Goal: Information Seeking & Learning: Learn about a topic

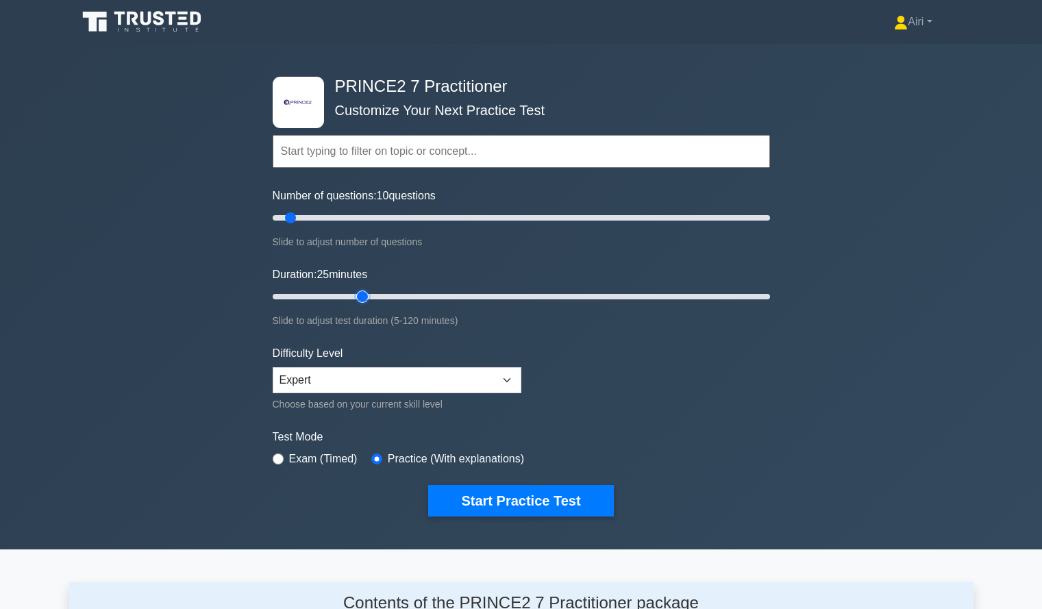
type input "25"
click at [353, 299] on input "Duration: 25 minutes" at bounding box center [521, 296] width 497 height 16
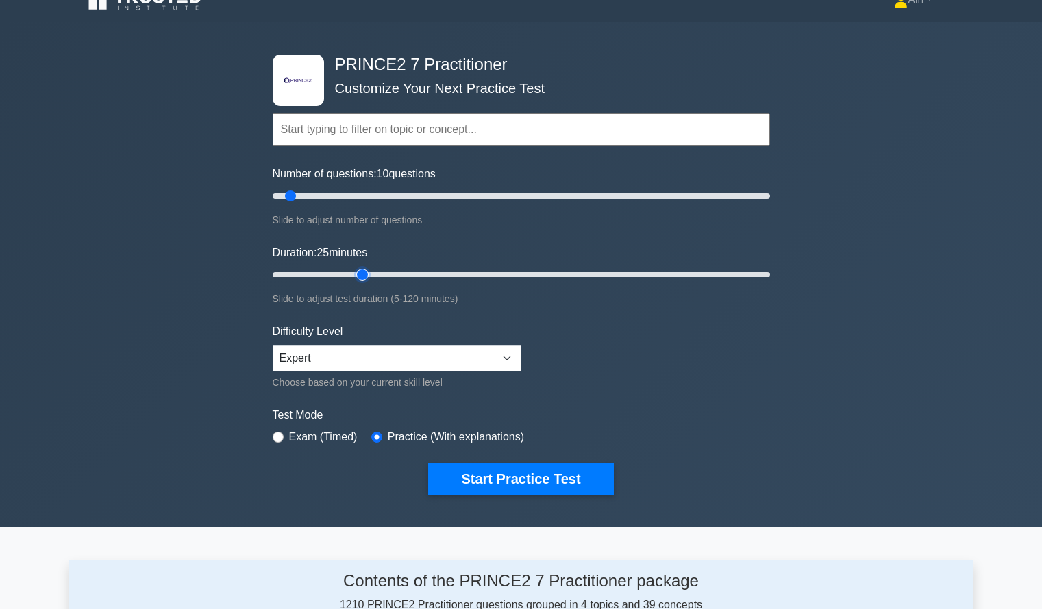
scroll to position [40, 0]
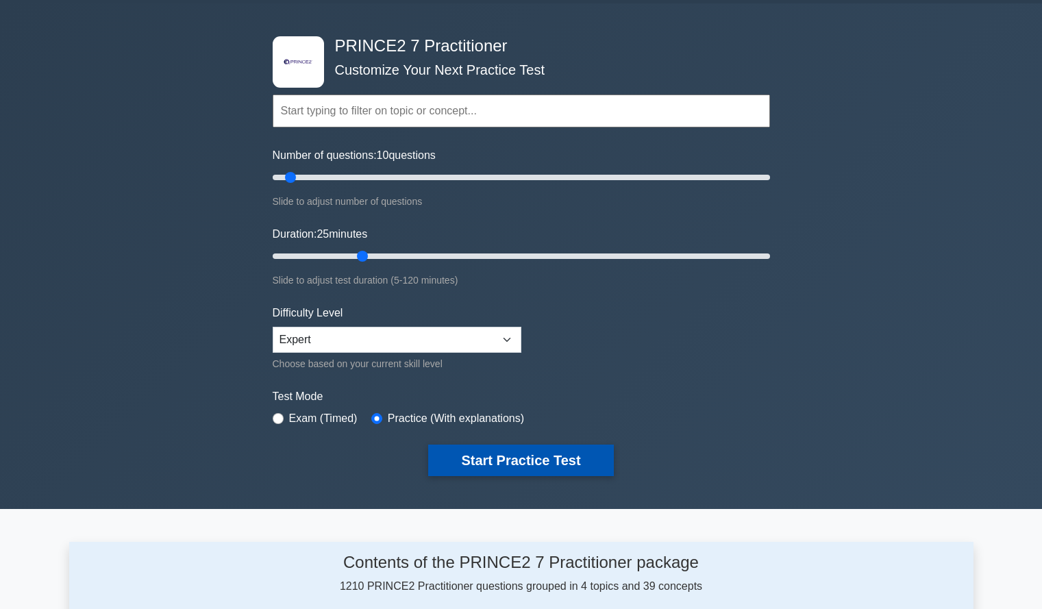
click at [533, 449] on button "Start Practice Test" at bounding box center [520, 459] width 185 height 31
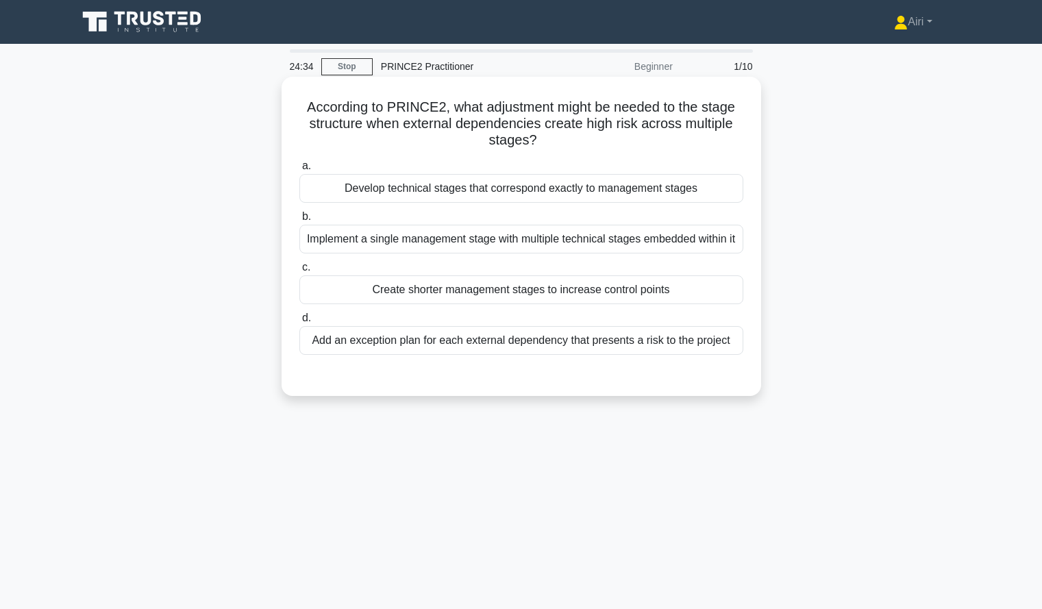
click at [602, 293] on div "Create shorter management stages to increase control points" at bounding box center [521, 289] width 444 height 29
click at [299, 272] on input "c. Create shorter management stages to increase control points" at bounding box center [299, 267] width 0 height 9
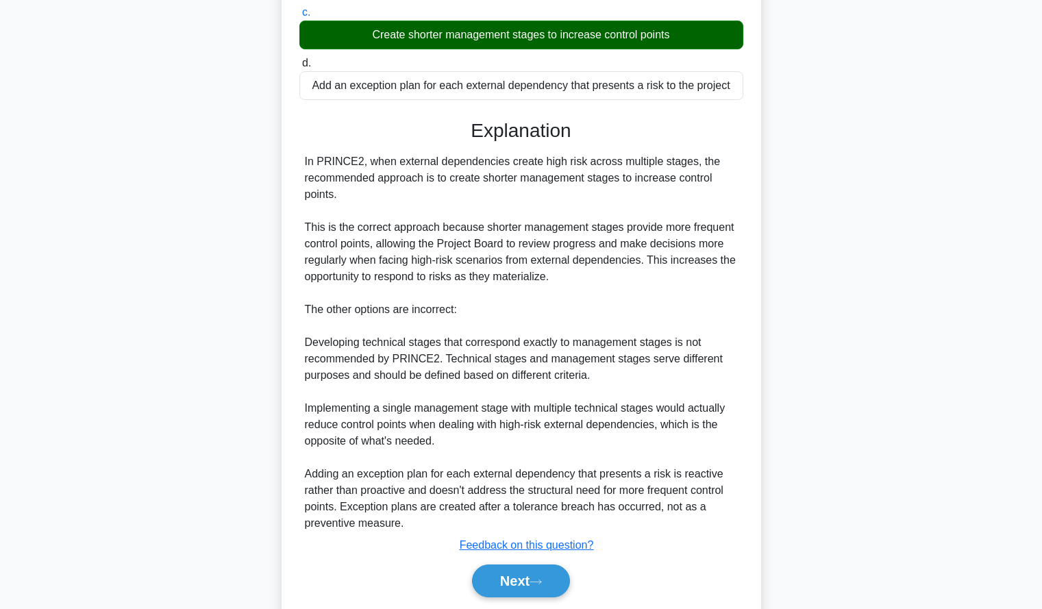
scroll to position [302, 0]
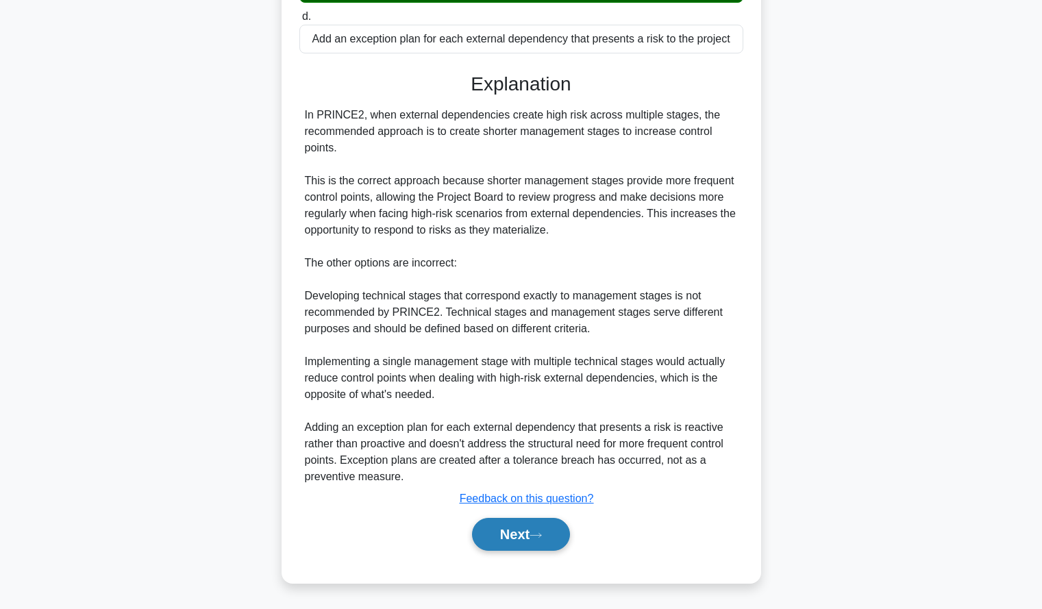
click at [490, 530] on button "Next" at bounding box center [521, 534] width 98 height 33
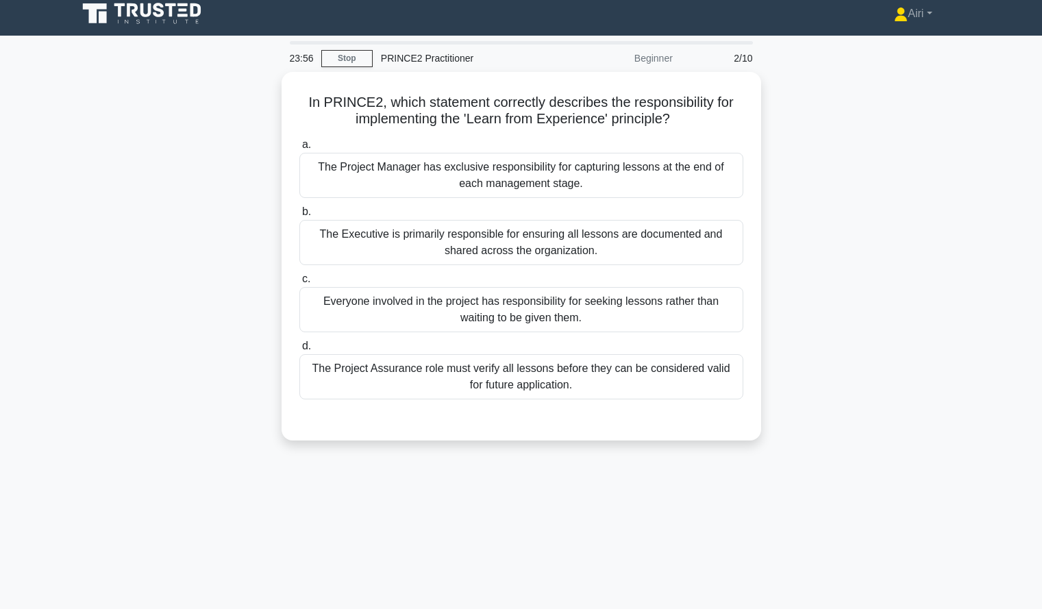
scroll to position [9, 0]
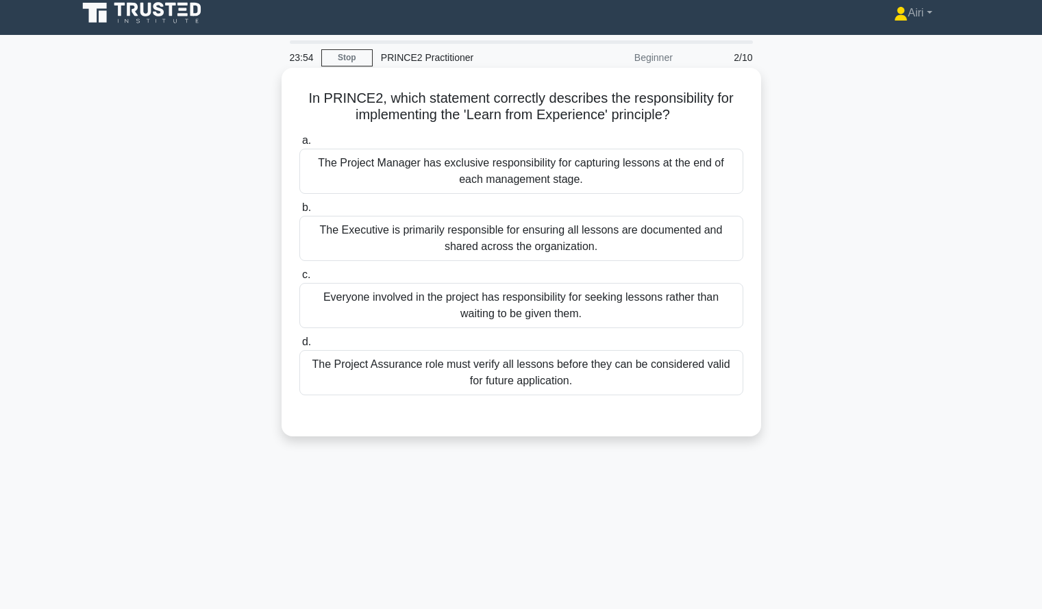
click at [711, 324] on div "Everyone involved in the project has responsibility for seeking lessons rather …" at bounding box center [521, 305] width 444 height 45
click at [299, 279] on input "c. Everyone involved in the project has responsibility for seeking lessons rath…" at bounding box center [299, 274] width 0 height 9
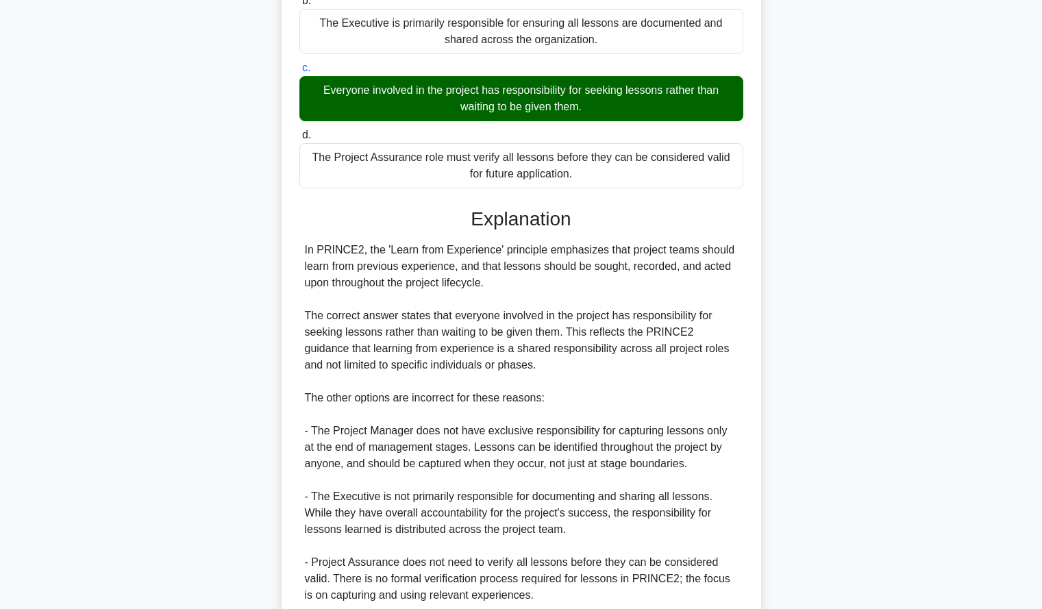
scroll to position [335, 0]
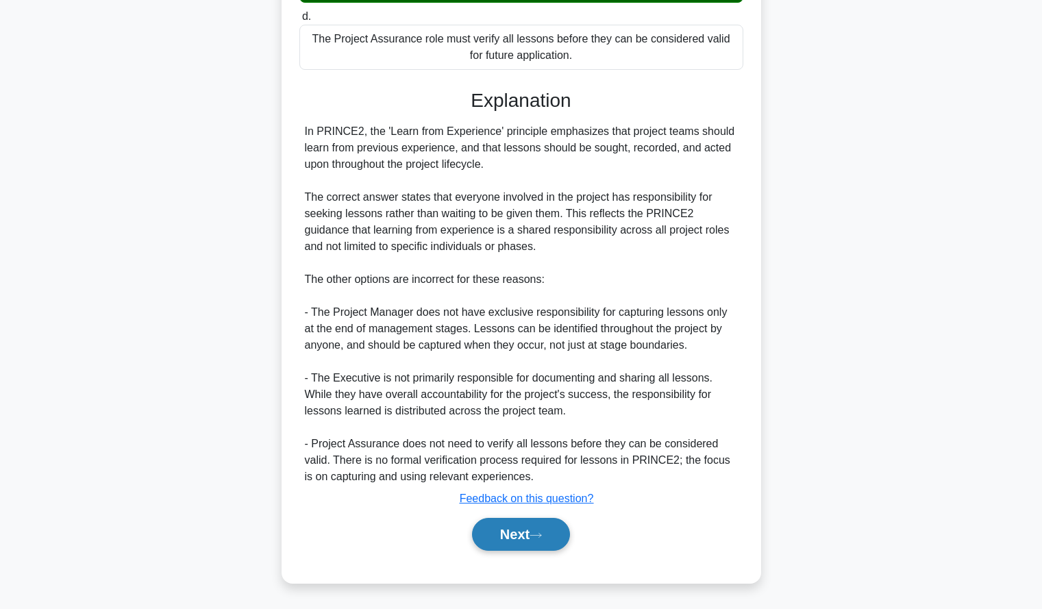
click at [479, 537] on button "Next" at bounding box center [521, 534] width 98 height 33
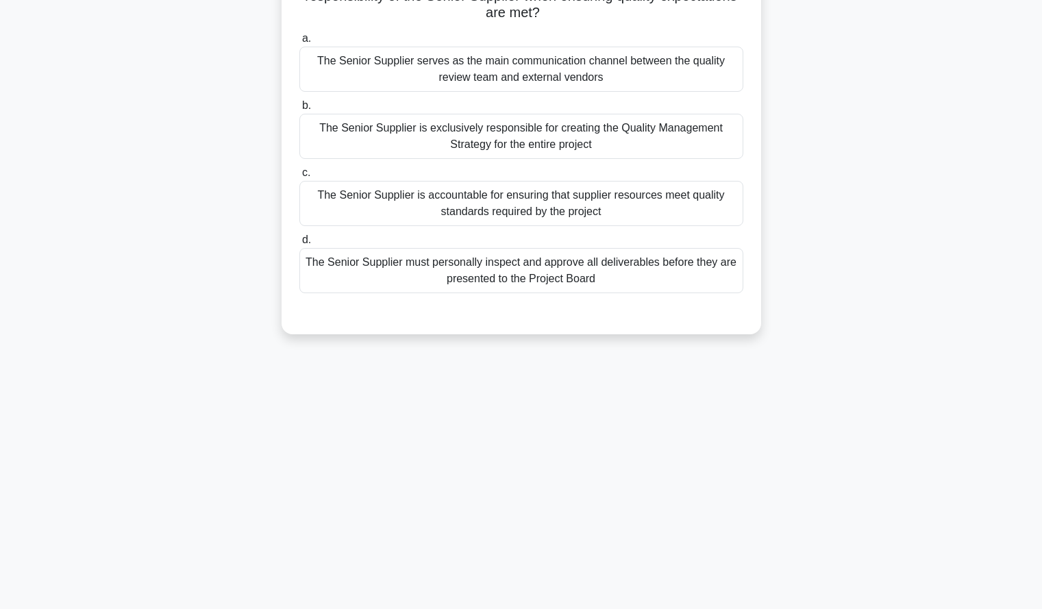
scroll to position [0, 0]
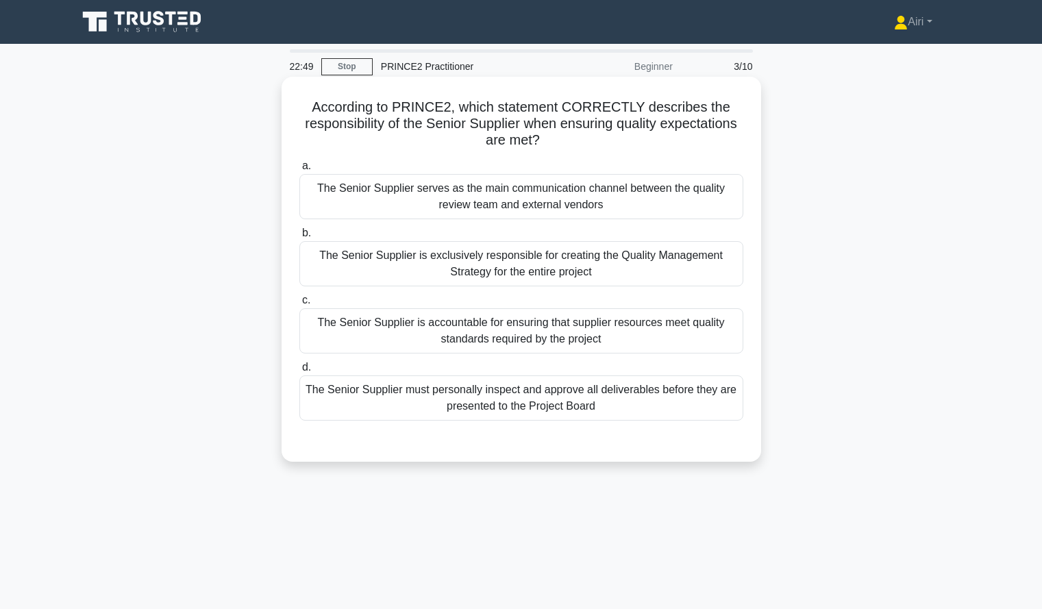
click at [687, 324] on div "The Senior Supplier is accountable for ensuring that supplier resources meet qu…" at bounding box center [521, 330] width 444 height 45
click at [299, 305] on input "c. The Senior Supplier is accountable for ensuring that supplier resources meet…" at bounding box center [299, 300] width 0 height 9
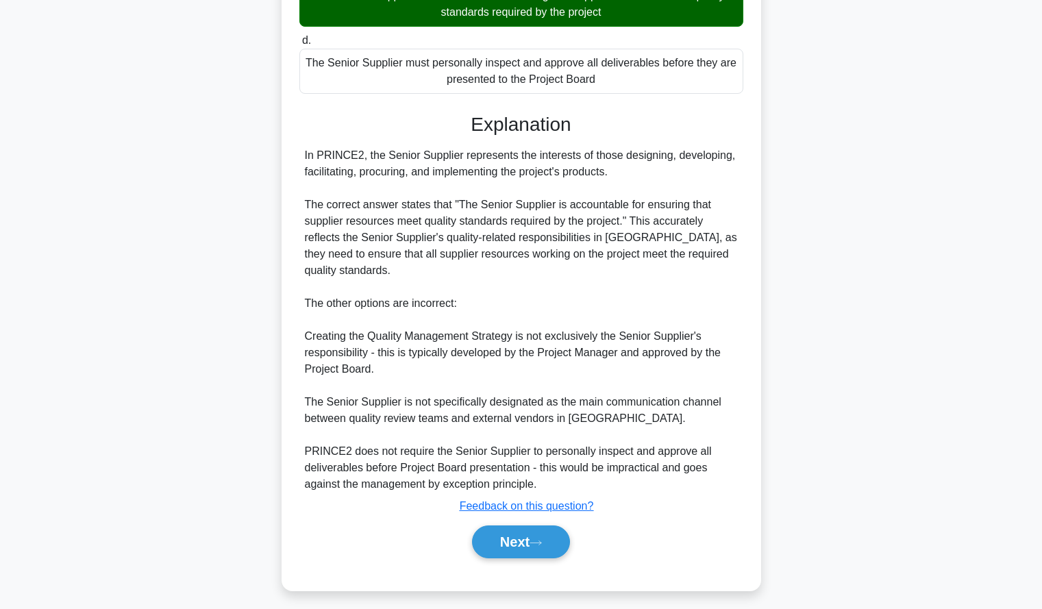
scroll to position [335, 0]
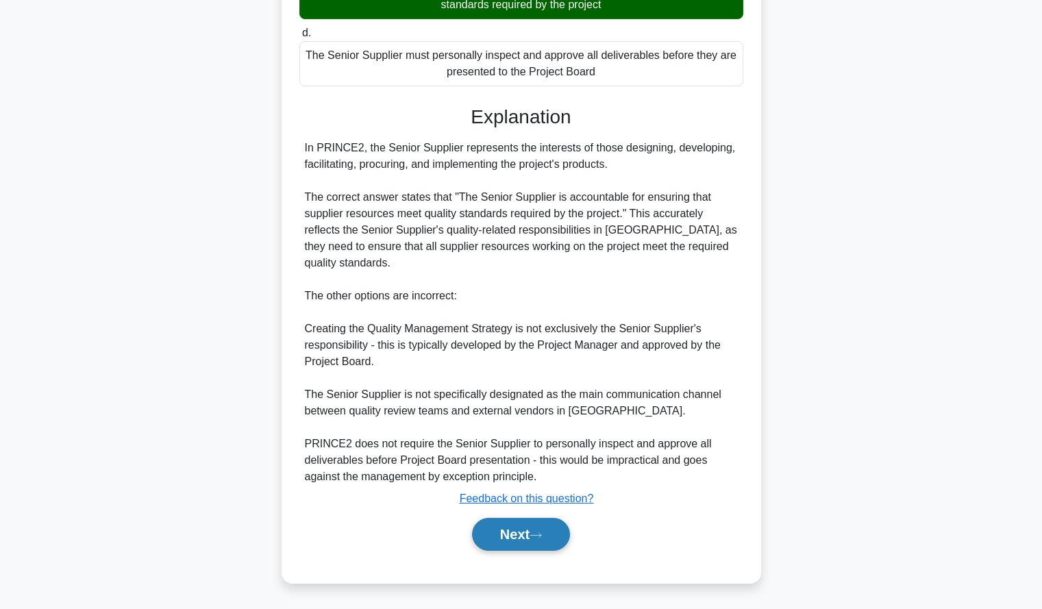
click at [514, 538] on button "Next" at bounding box center [521, 534] width 98 height 33
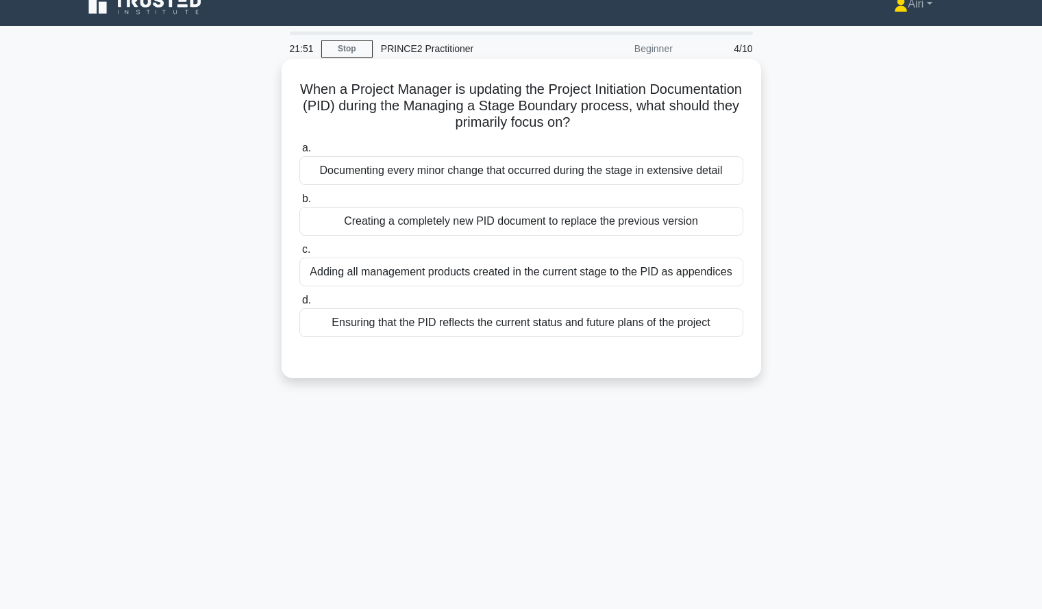
scroll to position [18, 0]
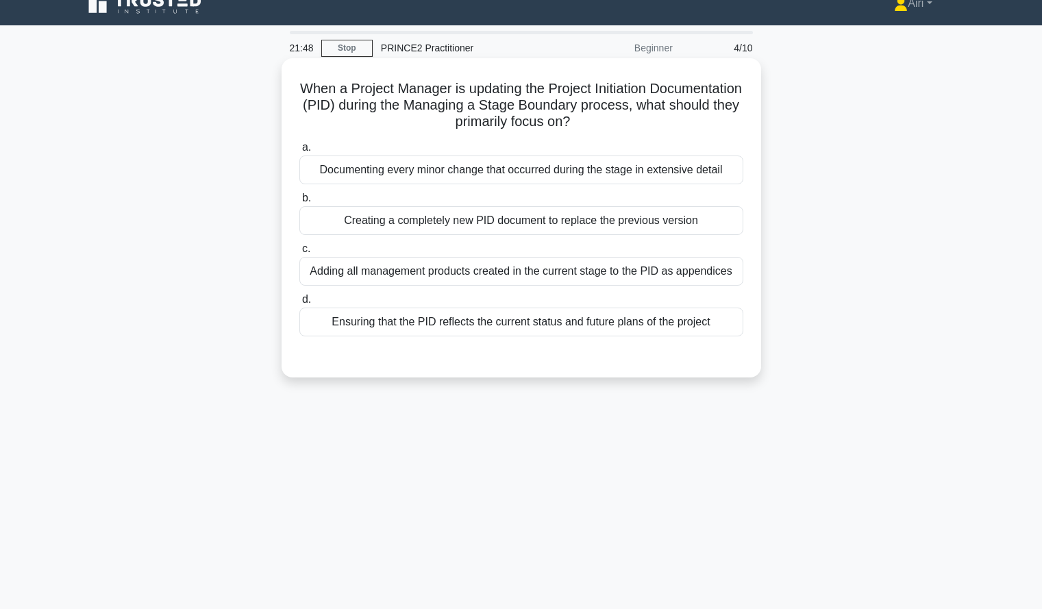
click at [693, 319] on div "Ensuring that the PID reflects the current status and future plans of the proje…" at bounding box center [521, 321] width 444 height 29
click at [299, 304] on input "d. Ensuring that the PID reflects the current status and future plans of the pr…" at bounding box center [299, 299] width 0 height 9
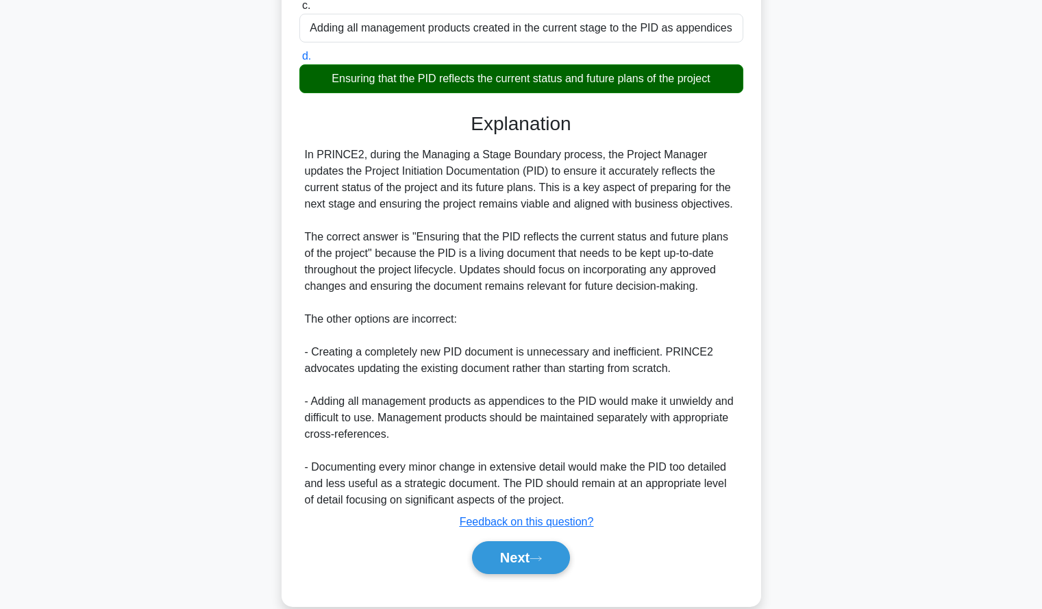
scroll to position [286, 0]
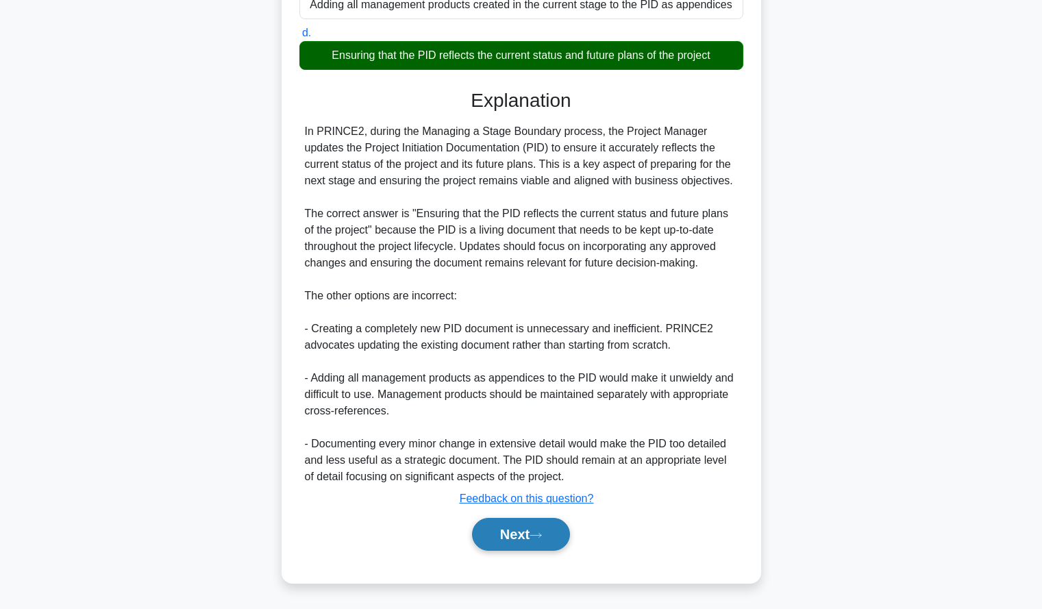
click at [512, 538] on button "Next" at bounding box center [521, 534] width 98 height 33
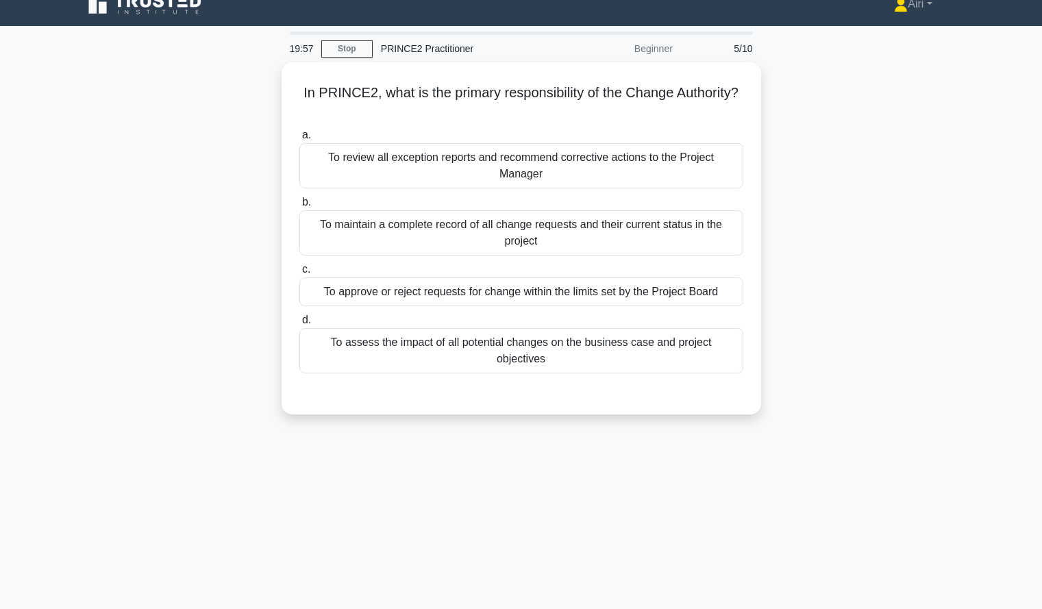
scroll to position [17, 0]
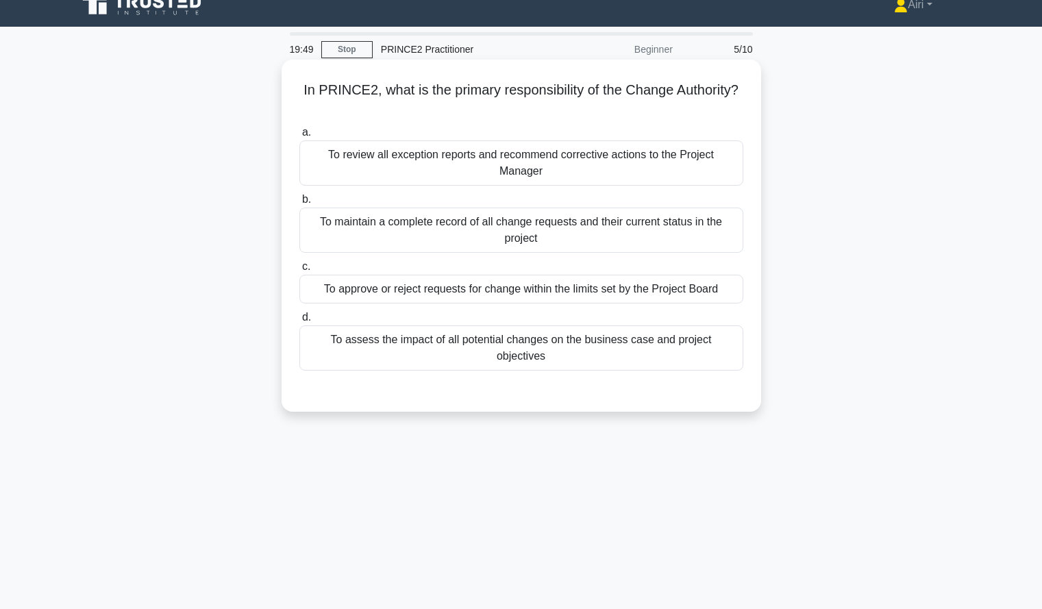
click at [685, 276] on div "To approve or reject requests for change within the limits set by the Project B…" at bounding box center [521, 289] width 444 height 29
click at [299, 271] on input "c. To approve or reject requests for change within the limits set by the Projec…" at bounding box center [299, 266] width 0 height 9
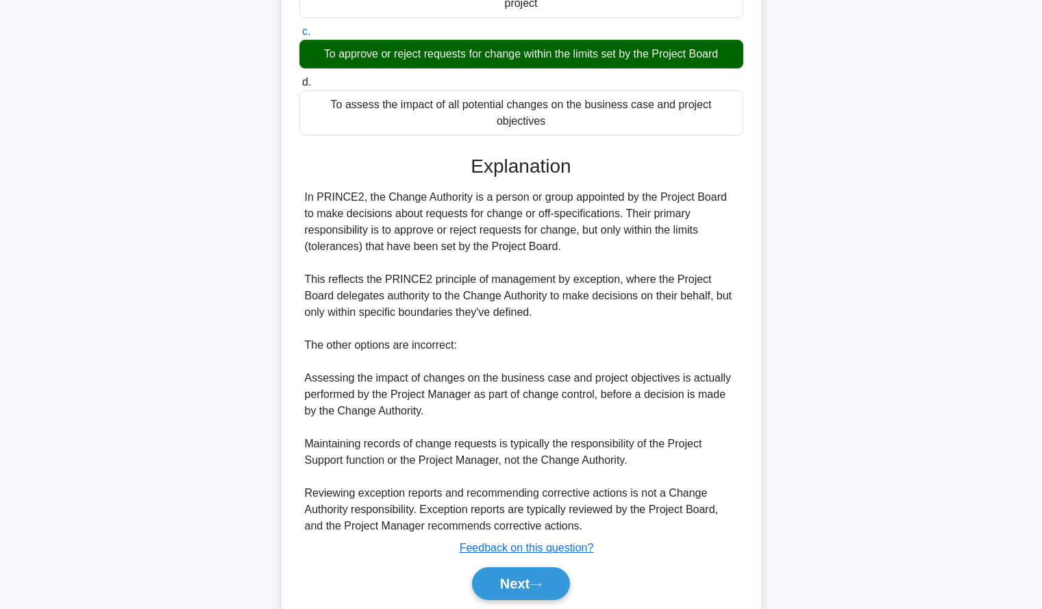
scroll to position [269, 0]
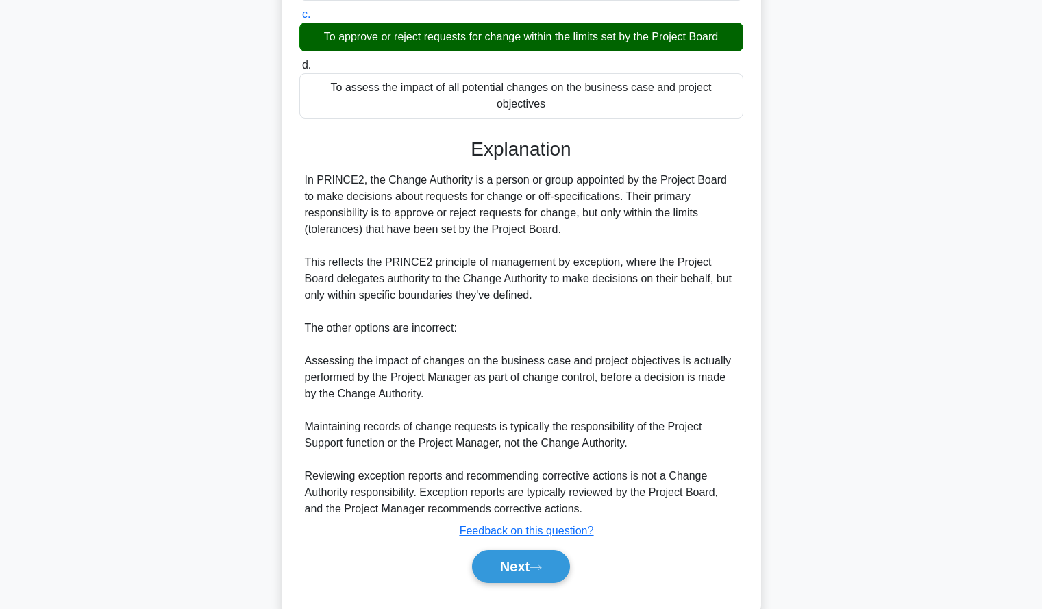
click at [514, 553] on div "Next" at bounding box center [521, 566] width 444 height 44
click at [514, 550] on button "Next" at bounding box center [521, 566] width 98 height 33
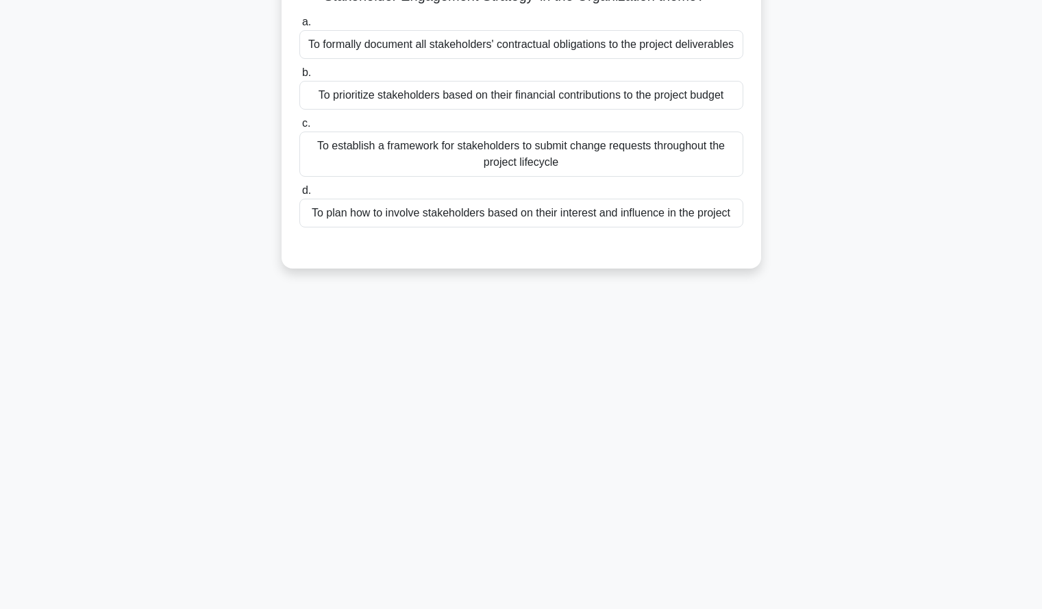
scroll to position [0, 0]
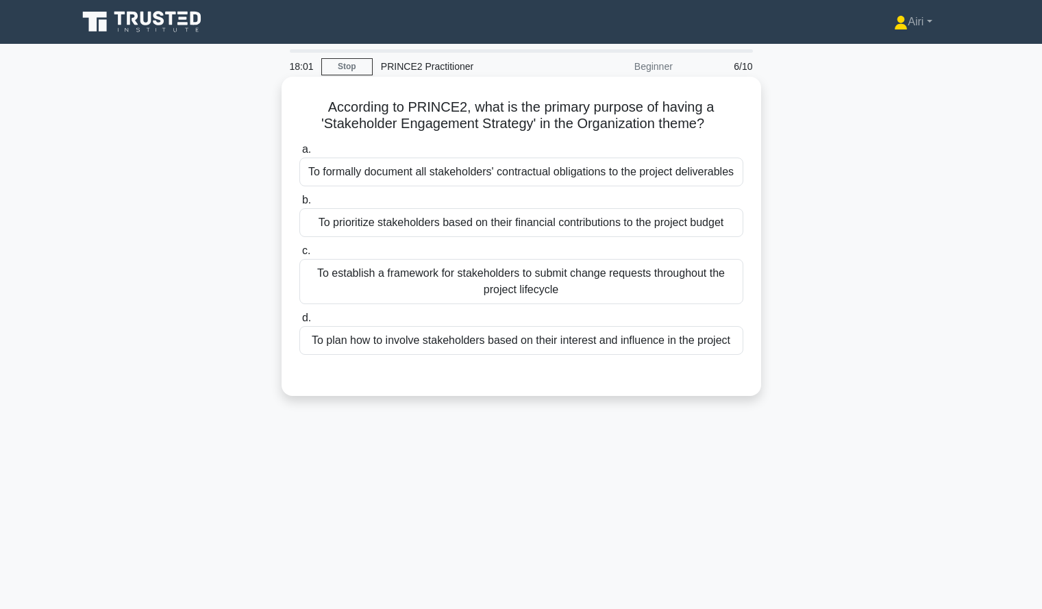
click at [472, 336] on div "To plan how to involve stakeholders based on their interest and influence in th…" at bounding box center [521, 340] width 444 height 29
click at [299, 323] on input "d. To plan how to involve stakeholders based on their interest and influence in…" at bounding box center [299, 318] width 0 height 9
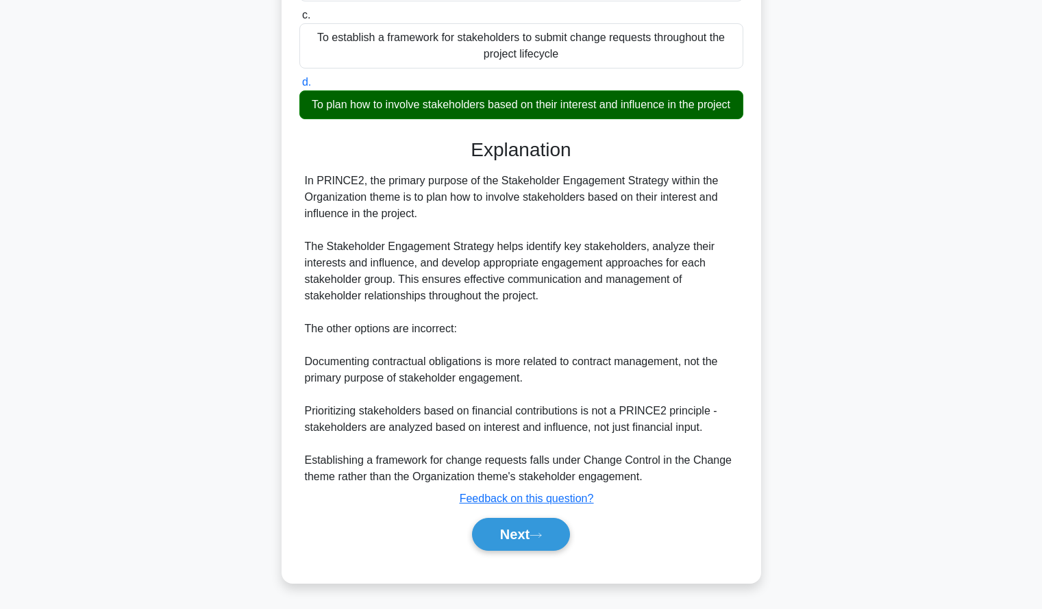
scroll to position [253, 0]
click at [482, 534] on button "Next" at bounding box center [521, 534] width 98 height 33
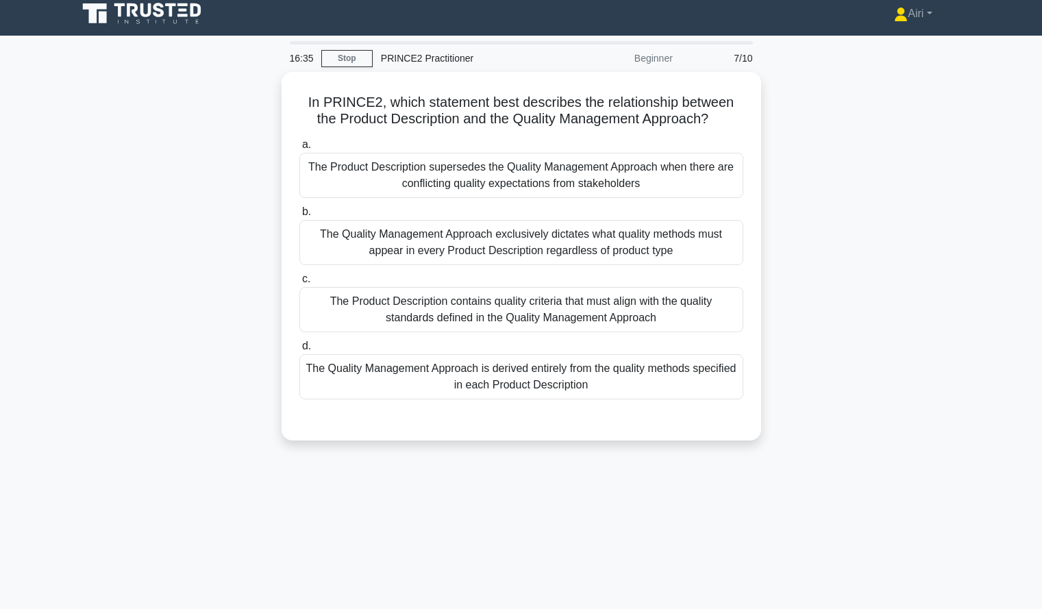
scroll to position [9, 0]
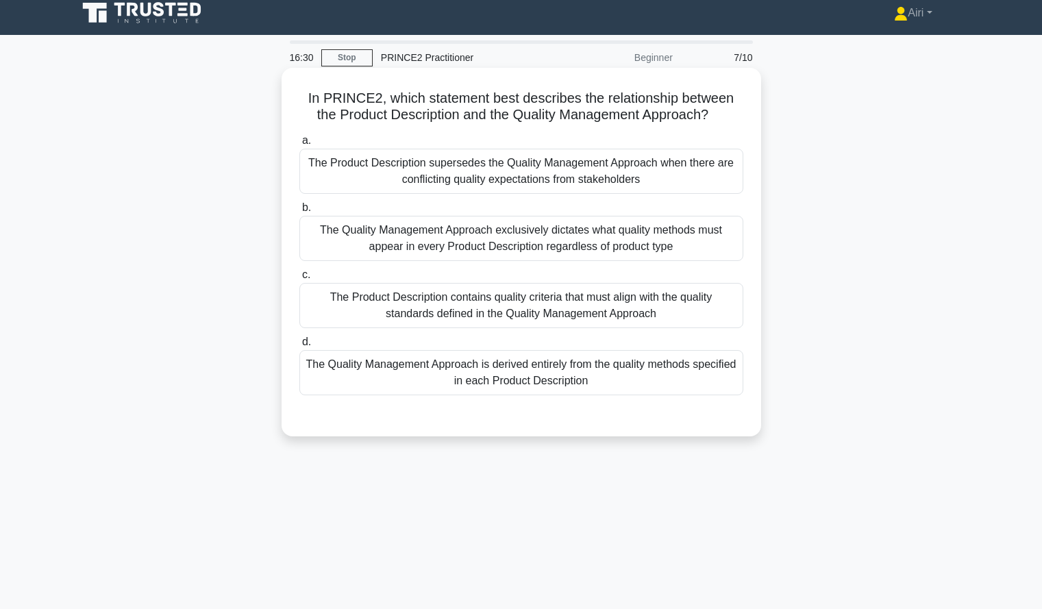
click at [707, 307] on div "The Product Description contains quality criteria that must align with the qual…" at bounding box center [521, 305] width 444 height 45
click at [299, 279] on input "c. The Product Description contains quality criteria that must align with the q…" at bounding box center [299, 274] width 0 height 9
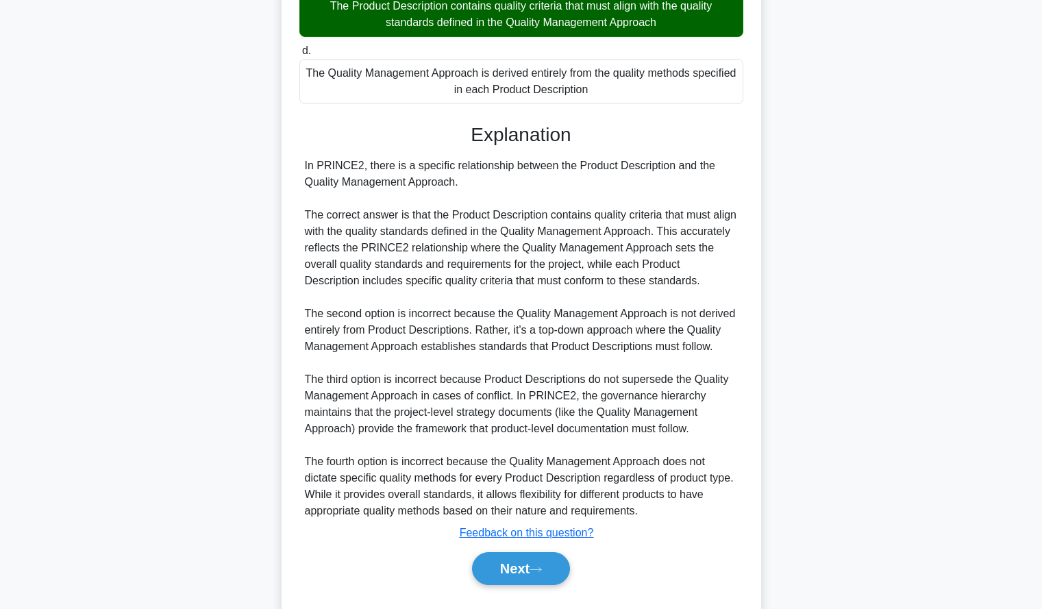
scroll to position [335, 0]
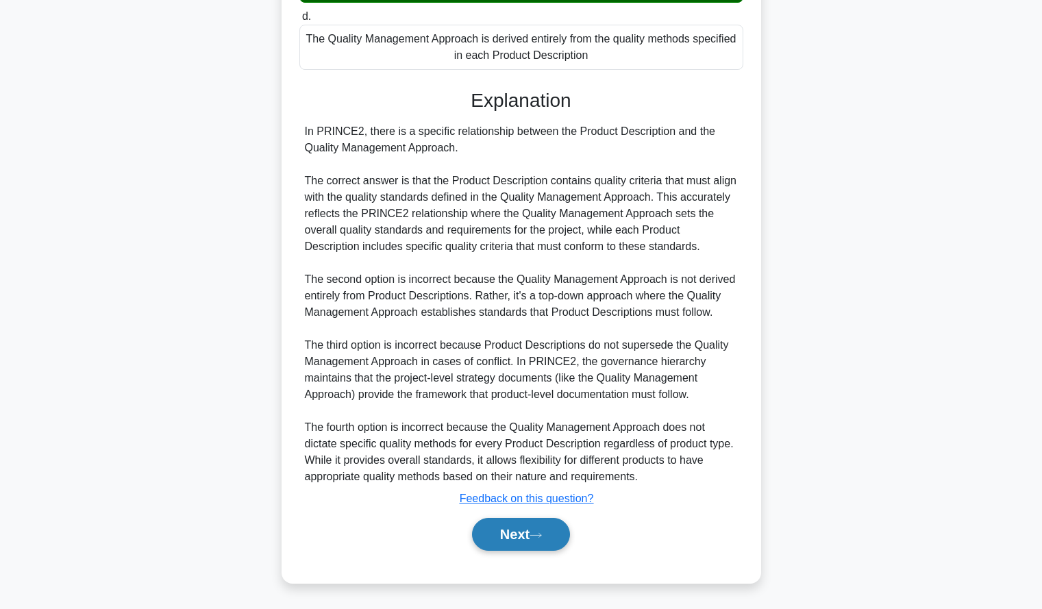
click at [507, 529] on button "Next" at bounding box center [521, 534] width 98 height 33
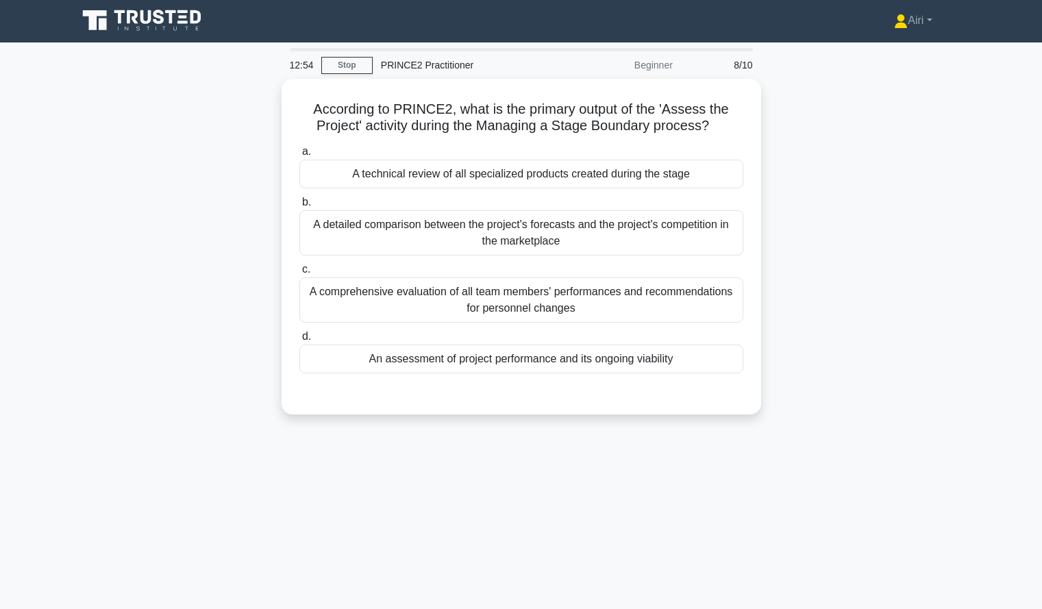
scroll to position [2, 0]
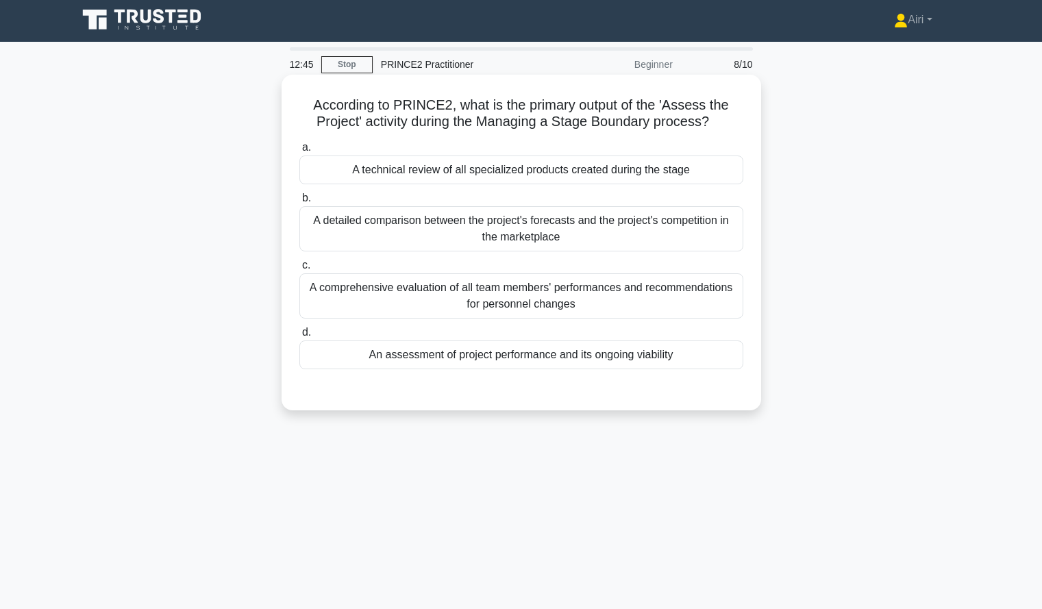
click at [705, 364] on div "An assessment of project performance and its ongoing viability" at bounding box center [521, 354] width 444 height 29
click at [299, 337] on input "d. An assessment of project performance and its ongoing viability" at bounding box center [299, 332] width 0 height 9
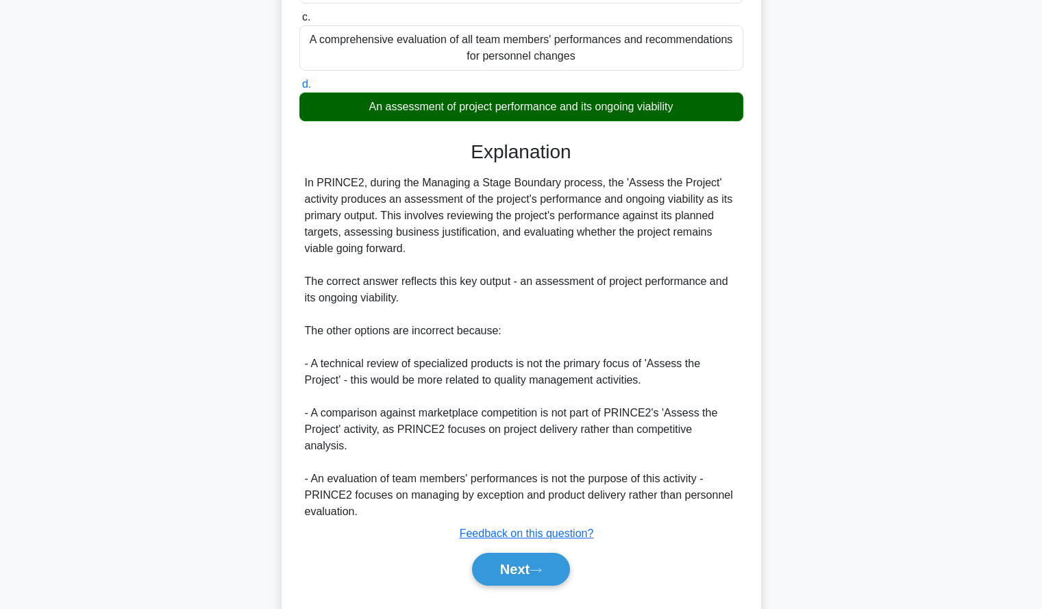
scroll to position [269, 0]
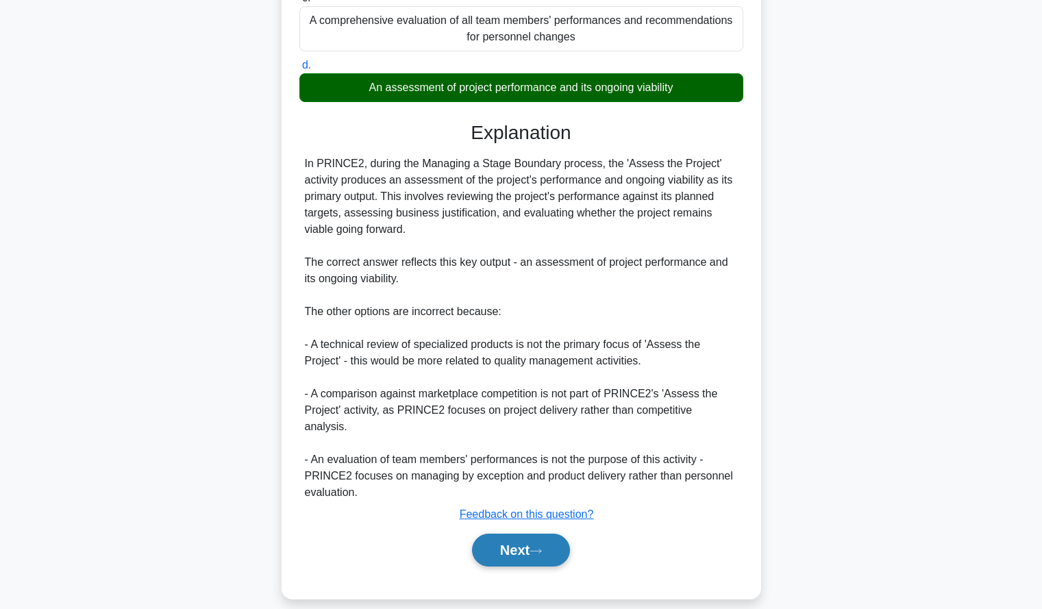
click at [505, 533] on button "Next" at bounding box center [521, 549] width 98 height 33
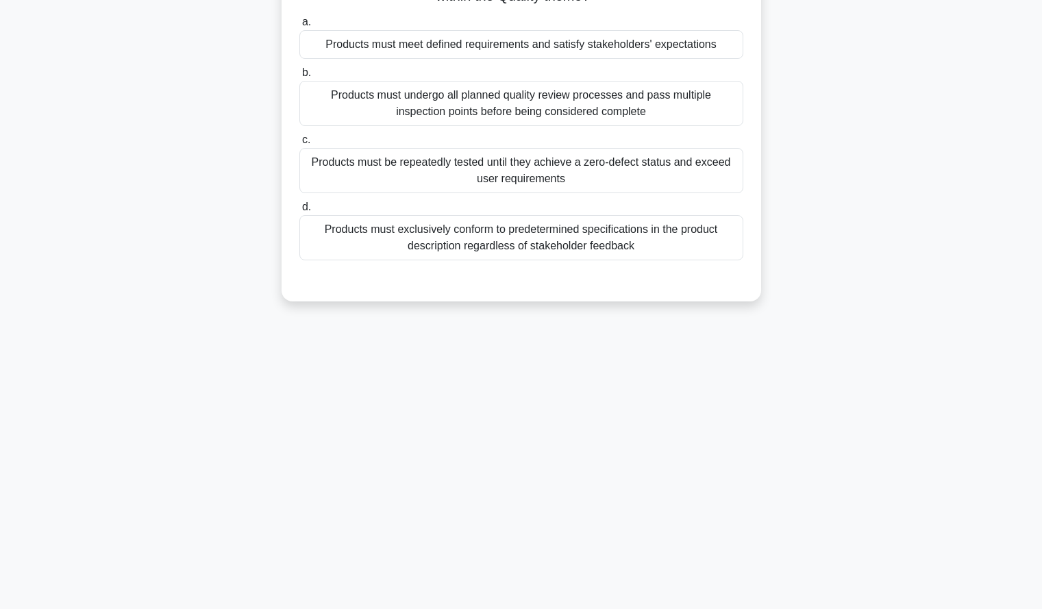
scroll to position [0, 0]
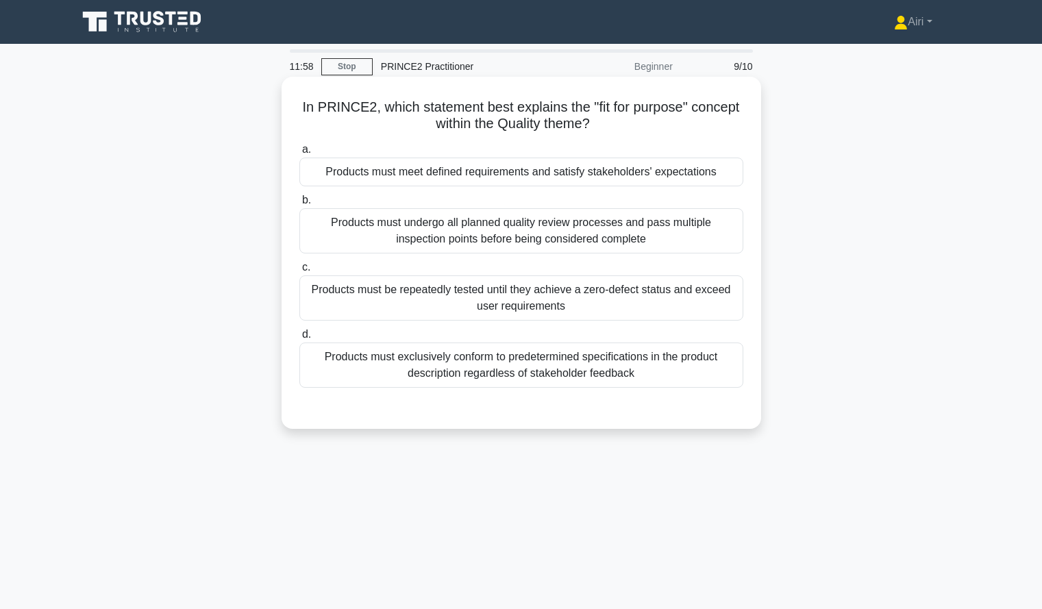
click at [693, 171] on div "Products must meet defined requirements and satisfy stakeholders' expectations" at bounding box center [521, 171] width 444 height 29
click at [299, 154] on input "a. Products must meet defined requirements and satisfy stakeholders' expectatio…" at bounding box center [299, 149] width 0 height 9
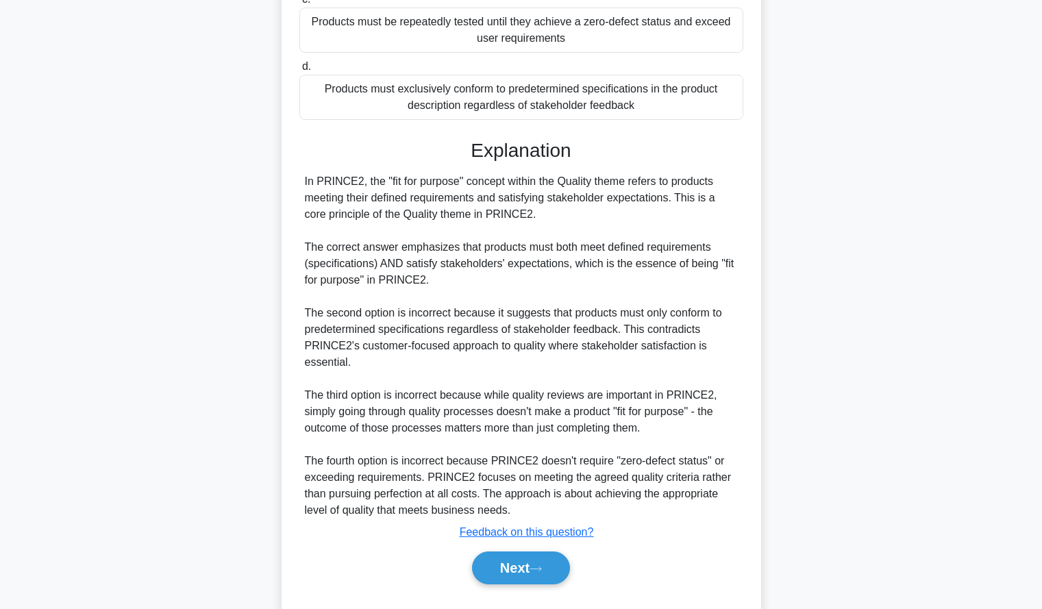
scroll to position [302, 0]
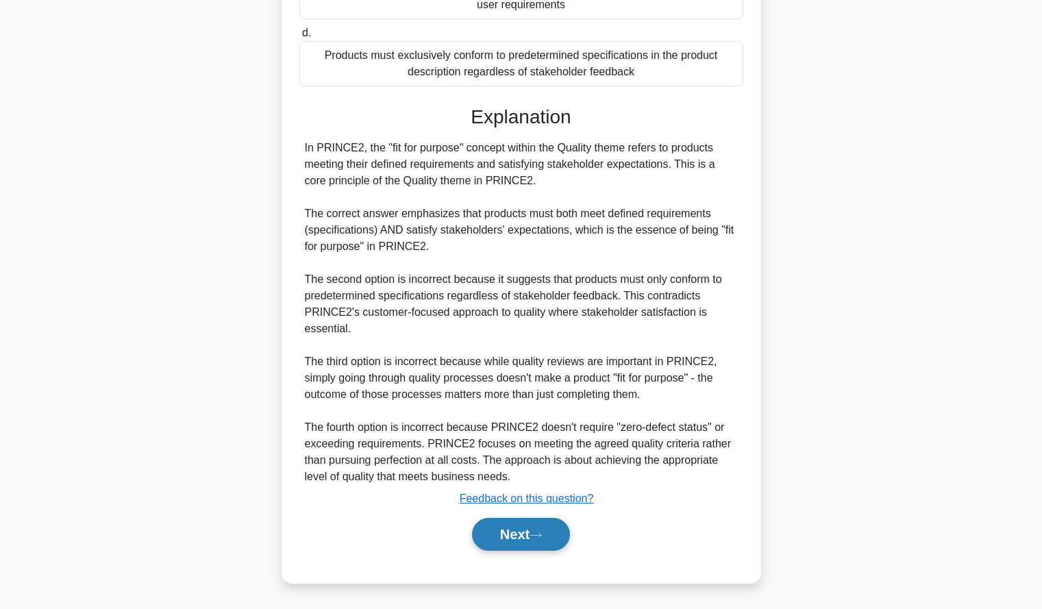
click at [531, 525] on button "Next" at bounding box center [521, 534] width 98 height 33
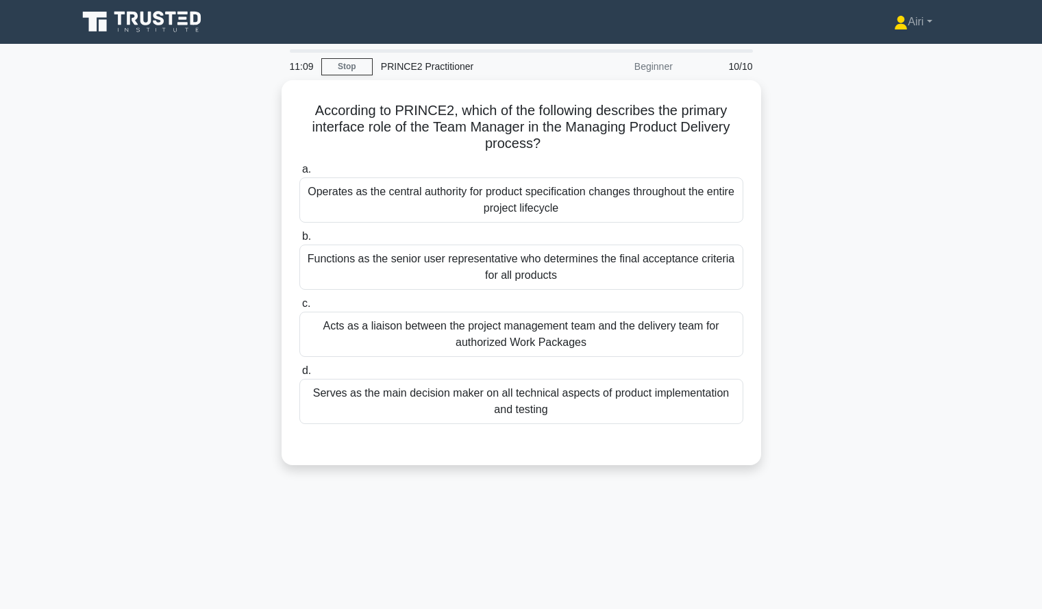
scroll to position [1, 0]
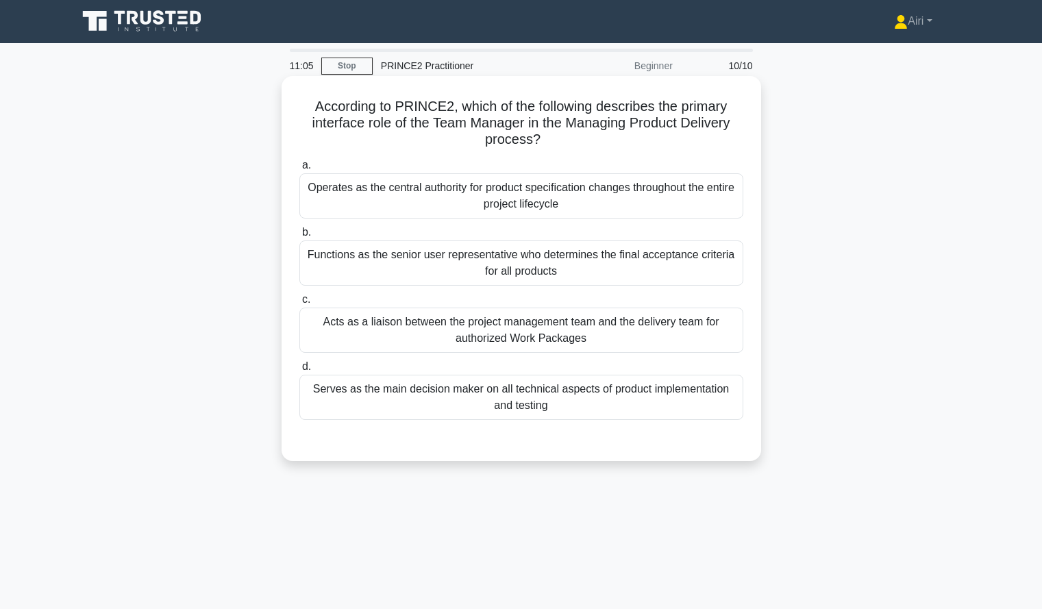
click at [713, 323] on div "Acts as a liaison between the project management team and the delivery team for…" at bounding box center [521, 329] width 444 height 45
click at [299, 304] on input "c. Acts as a liaison between the project management team and the delivery team …" at bounding box center [299, 299] width 0 height 9
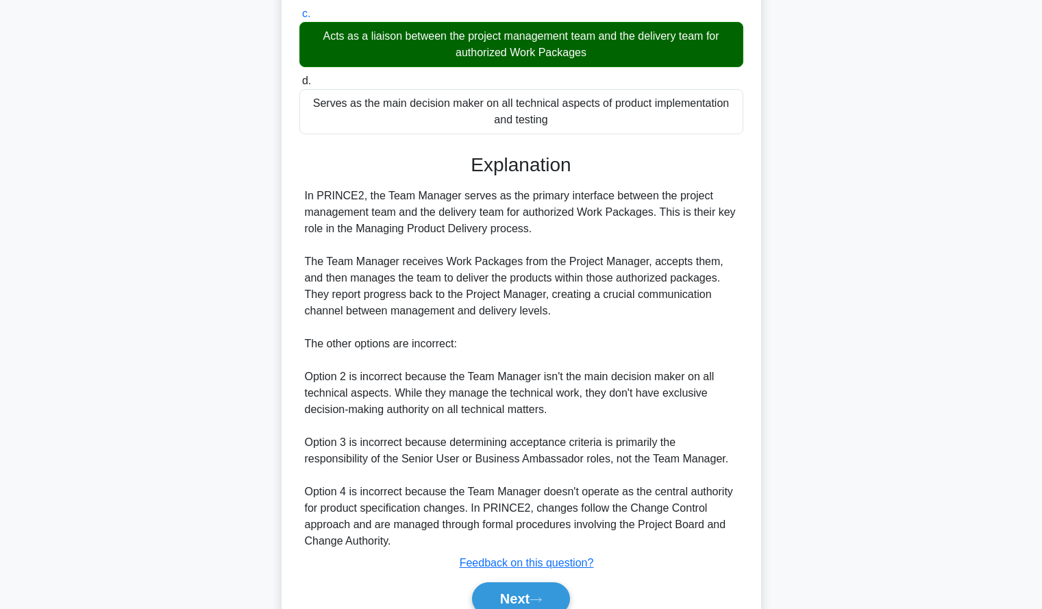
scroll to position [351, 0]
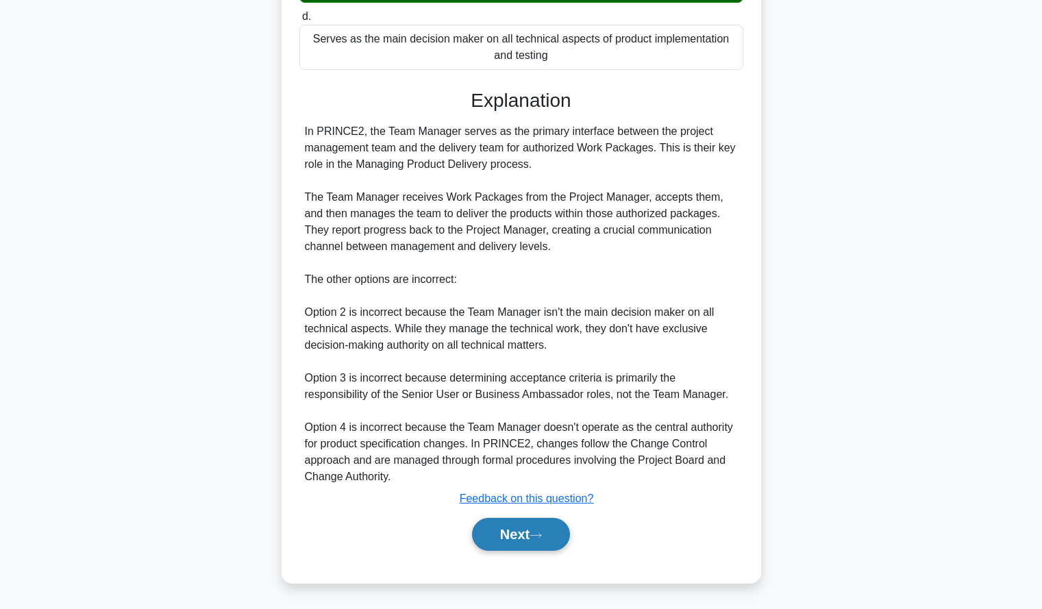
click at [518, 538] on button "Next" at bounding box center [521, 534] width 98 height 33
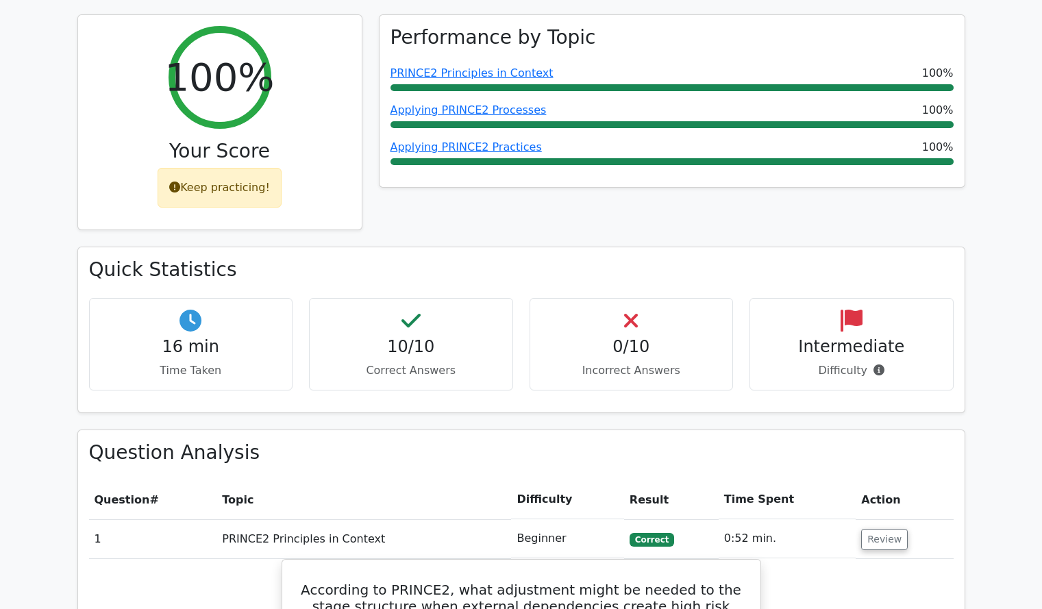
scroll to position [184, 0]
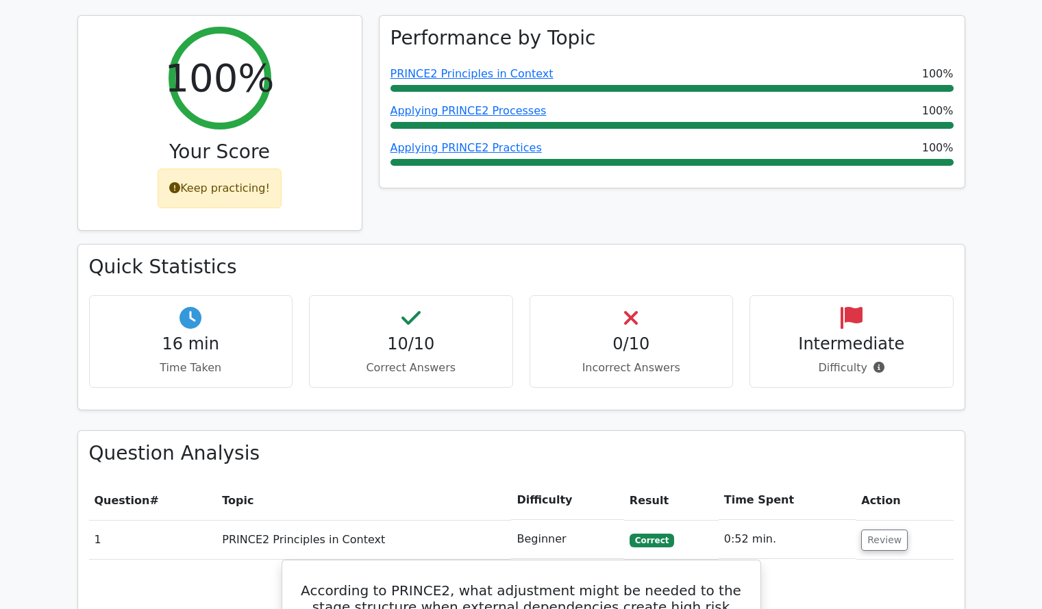
click at [475, 408] on div "Quick Statistics 16 min Time Taken 10/10 Correct Answers 0/10 Incorrect Answers…" at bounding box center [521, 326] width 886 height 164
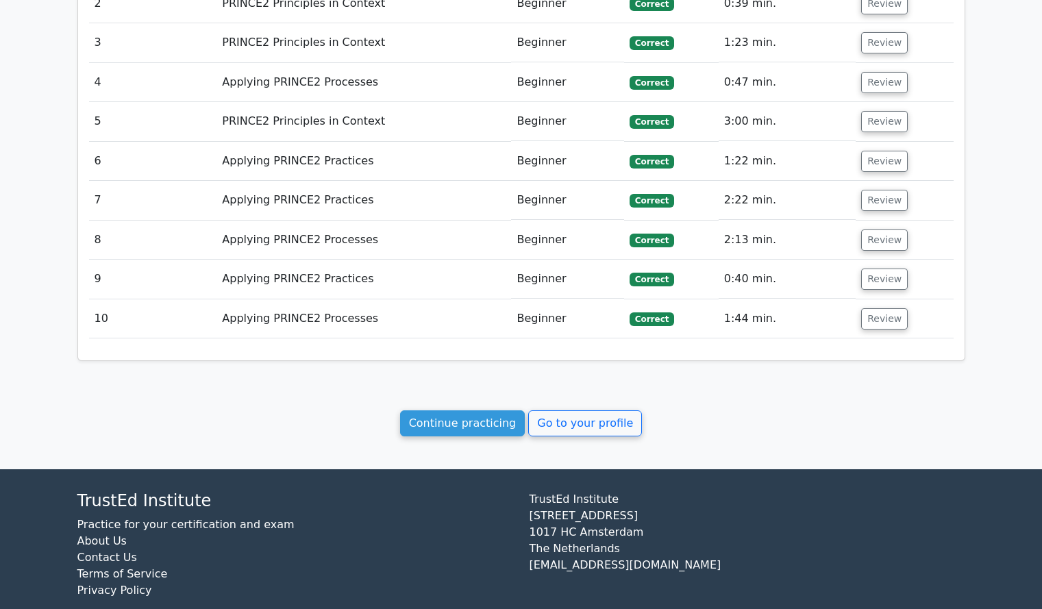
scroll to position [1550, 0]
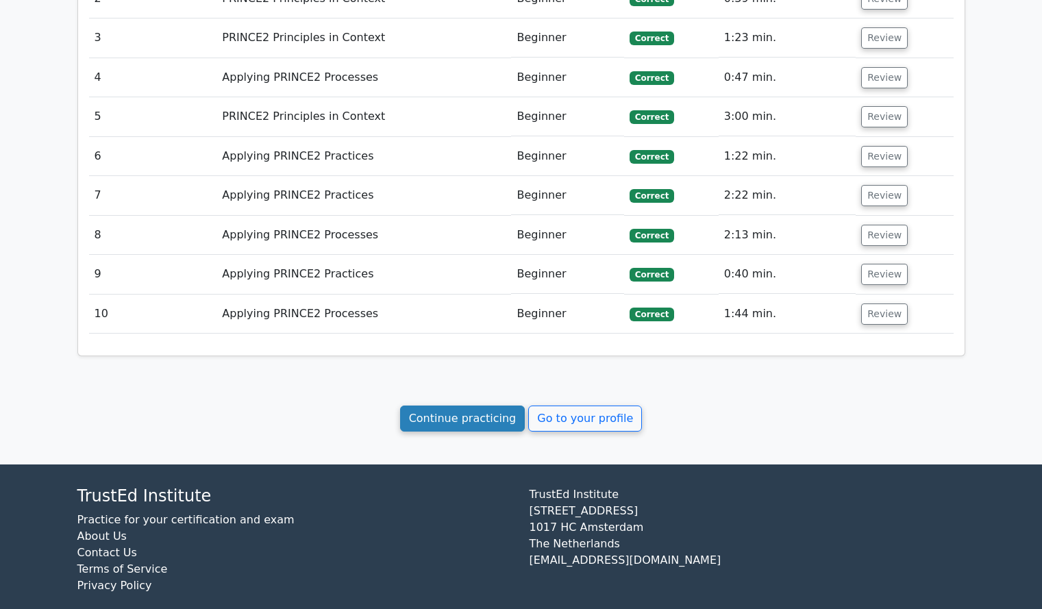
click at [475, 405] on link "Continue practicing" at bounding box center [462, 418] width 125 height 26
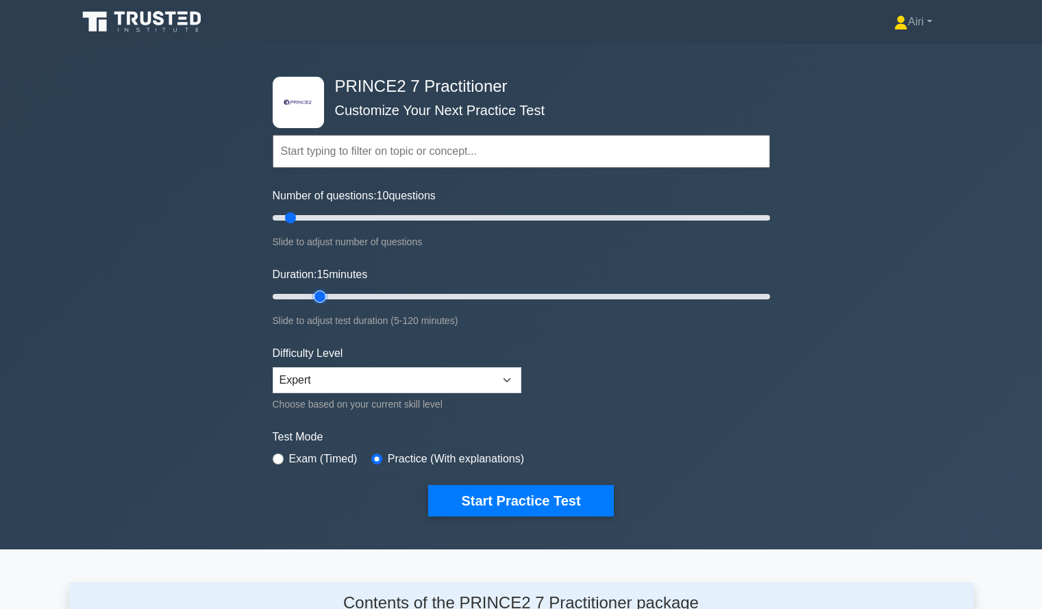
click at [327, 298] on input "Duration: 15 minutes" at bounding box center [521, 296] width 497 height 16
type input "25"
click at [354, 293] on input "Duration: 15 minutes" at bounding box center [521, 296] width 497 height 16
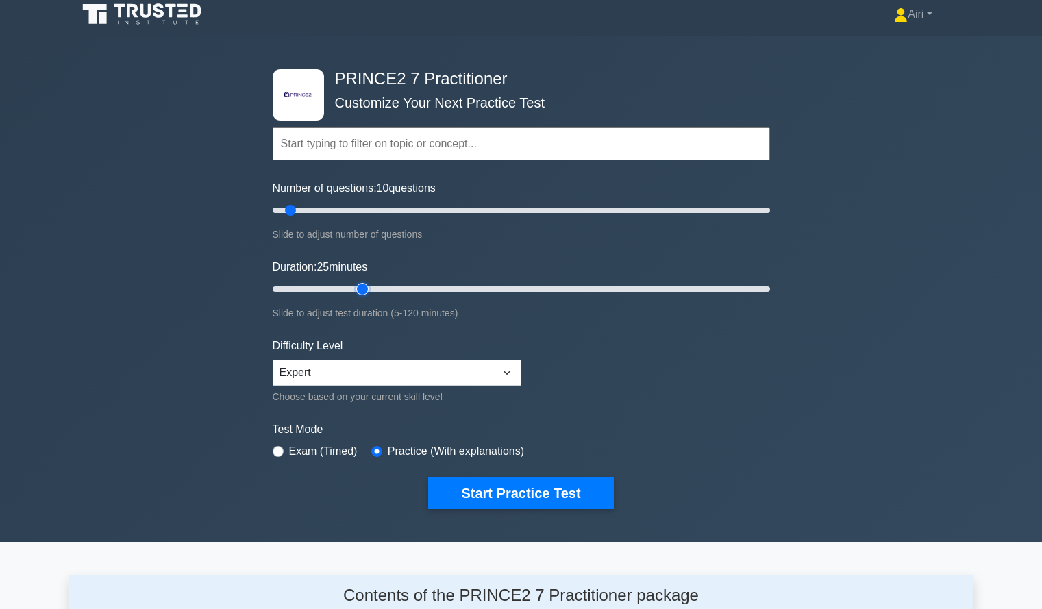
scroll to position [8, 0]
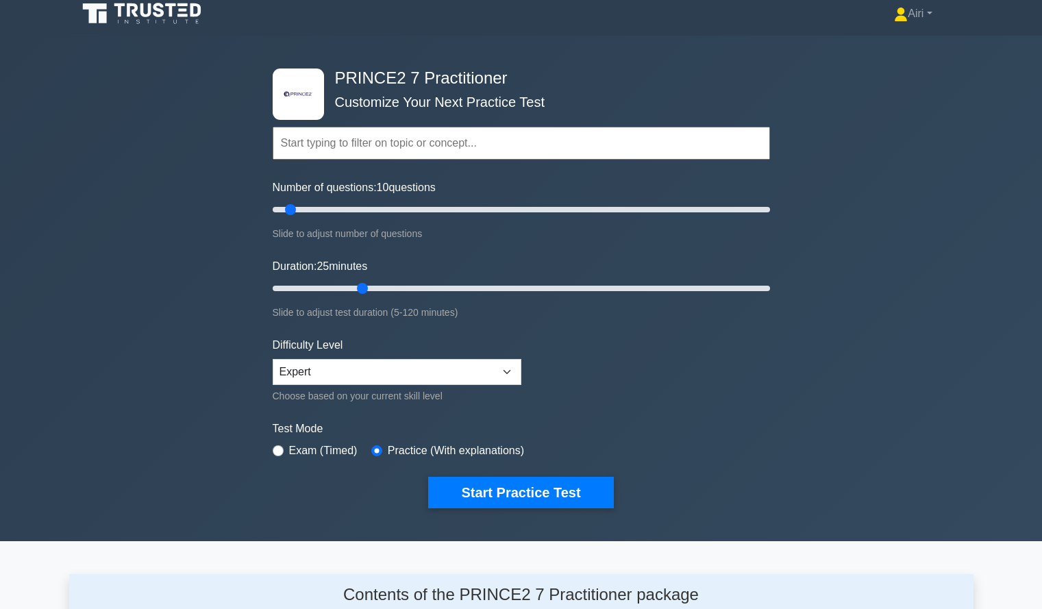
click at [707, 372] on form "Topics PRINCE2 Principles in Context Effective People Management in PRINCE2 App…" at bounding box center [521, 296] width 497 height 423
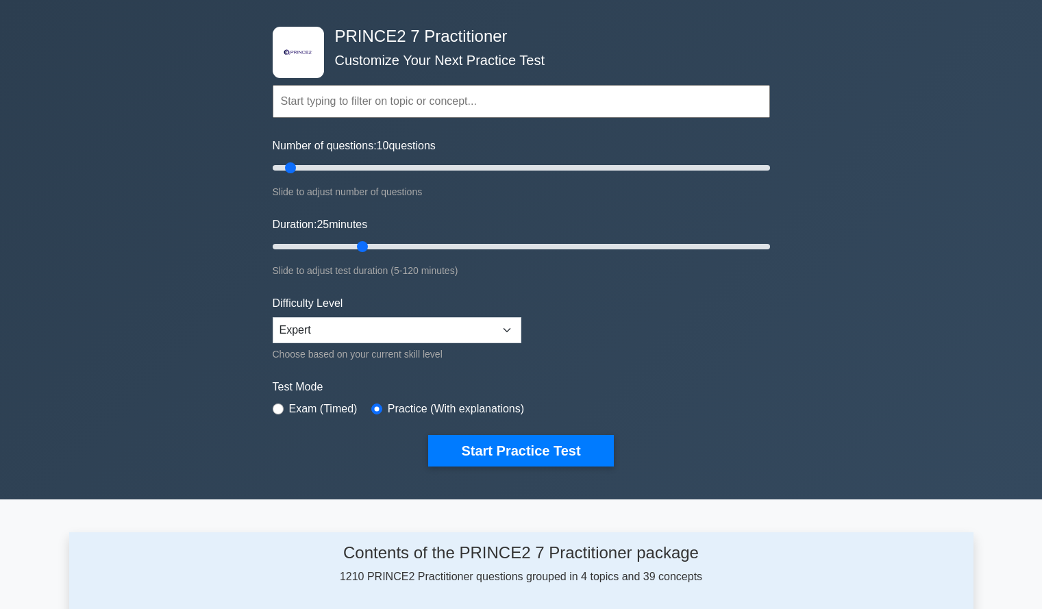
scroll to position [86, 0]
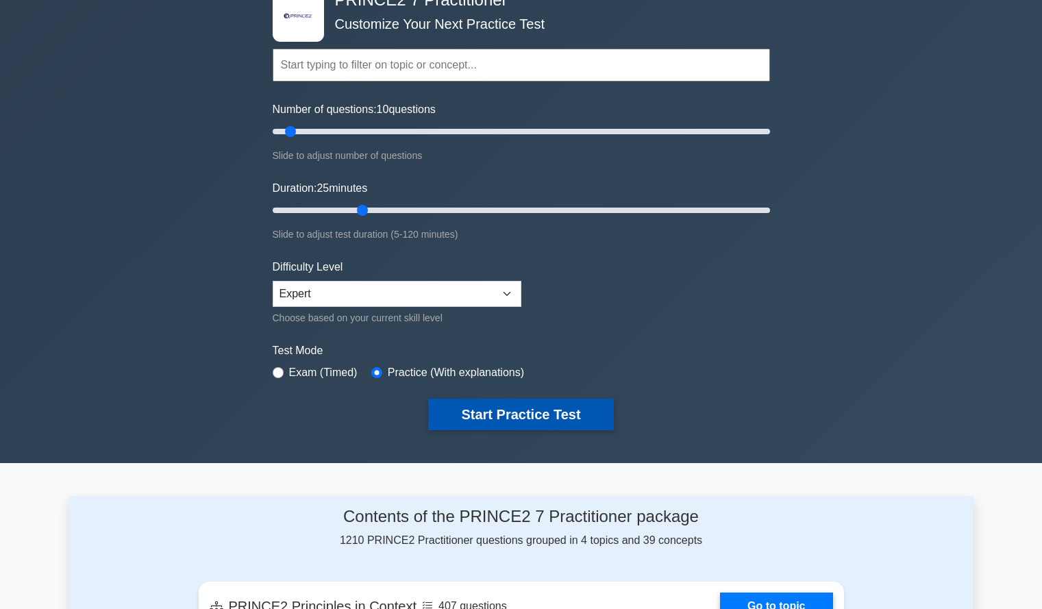
click at [546, 407] on button "Start Practice Test" at bounding box center [520, 414] width 185 height 31
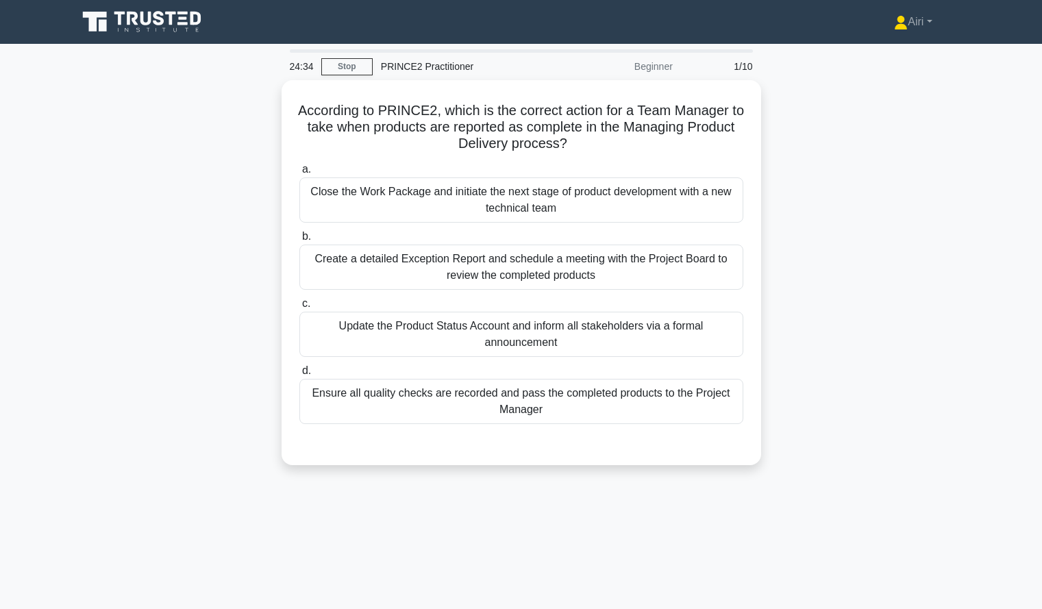
scroll to position [1, 0]
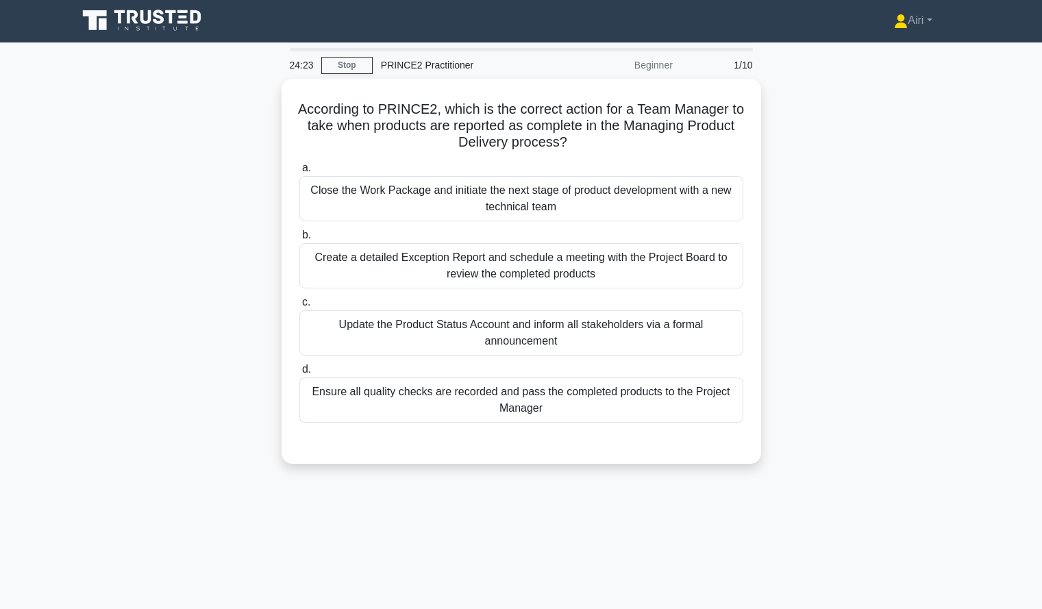
click at [790, 383] on div "According to PRINCE2, which is the correct action for a Team Manager to take wh…" at bounding box center [521, 279] width 904 height 401
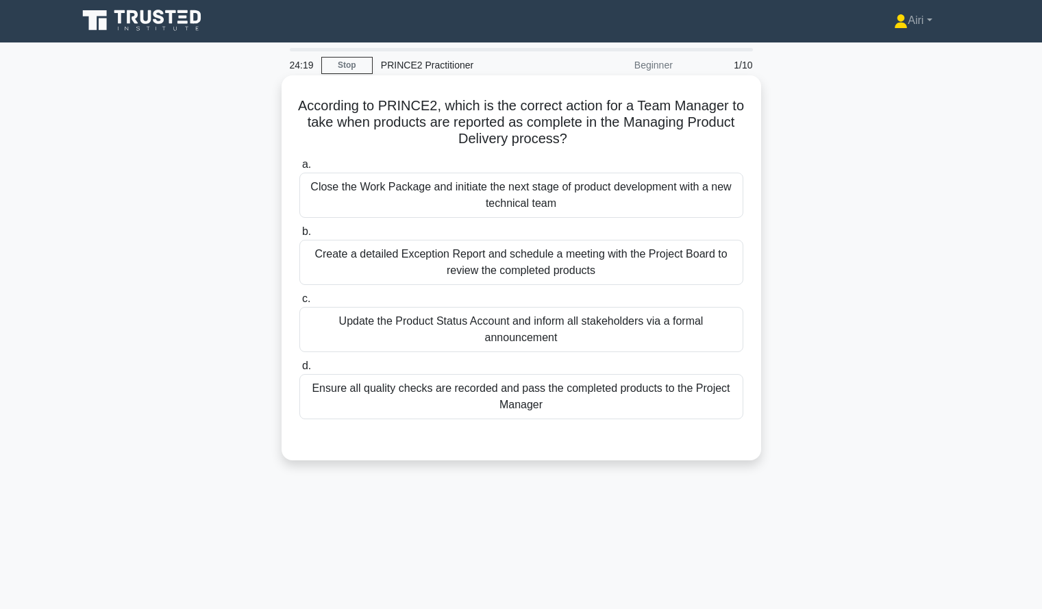
click at [659, 416] on div "Ensure all quality checks are recorded and pass the completed products to the P…" at bounding box center [521, 396] width 444 height 45
click at [299, 370] on input "d. Ensure all quality checks are recorded and pass the completed products to th…" at bounding box center [299, 366] width 0 height 9
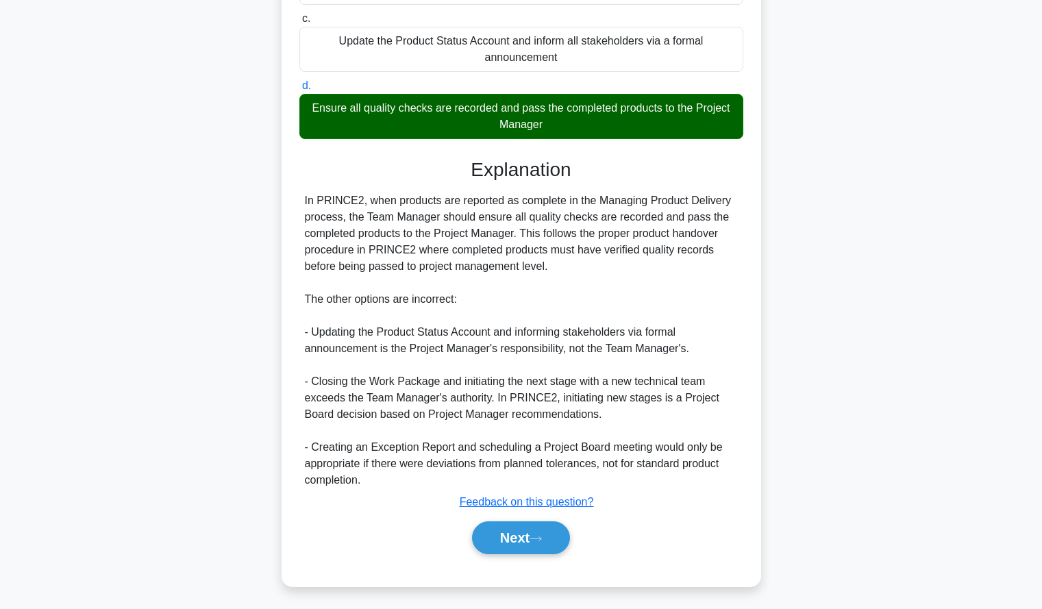
scroll to position [286, 0]
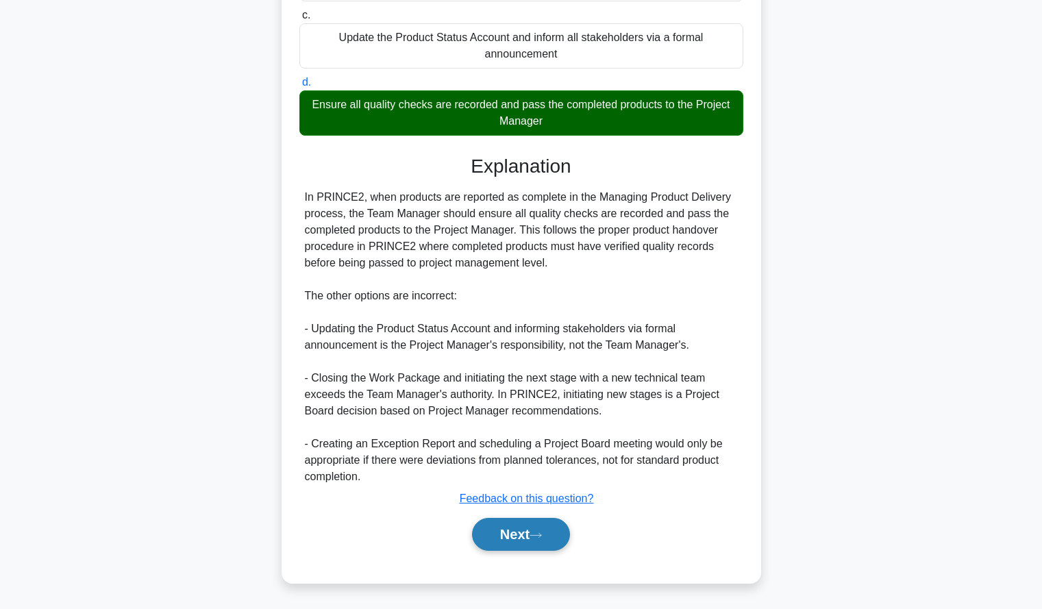
click at [516, 530] on button "Next" at bounding box center [521, 534] width 98 height 33
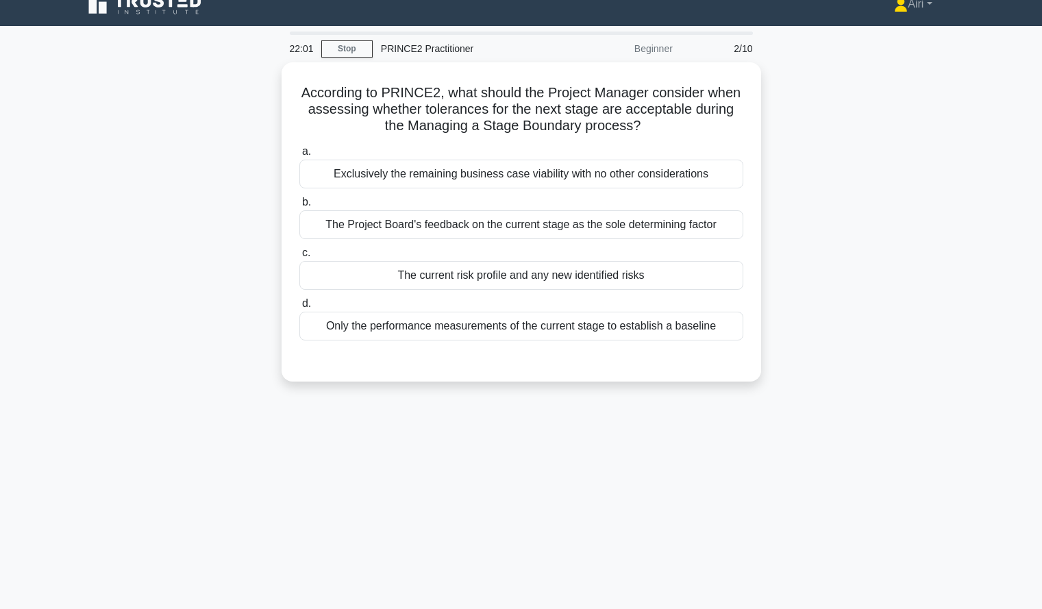
scroll to position [0, 0]
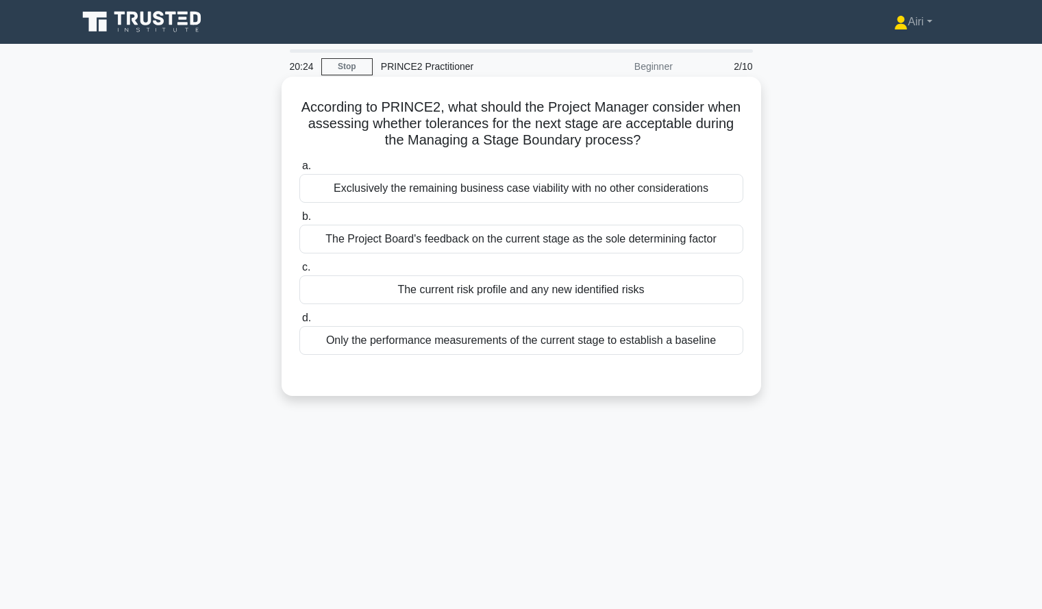
click at [676, 291] on div "The current risk profile and any new identified risks" at bounding box center [521, 289] width 444 height 29
click at [299, 272] on input "c. The current risk profile and any new identified risks" at bounding box center [299, 267] width 0 height 9
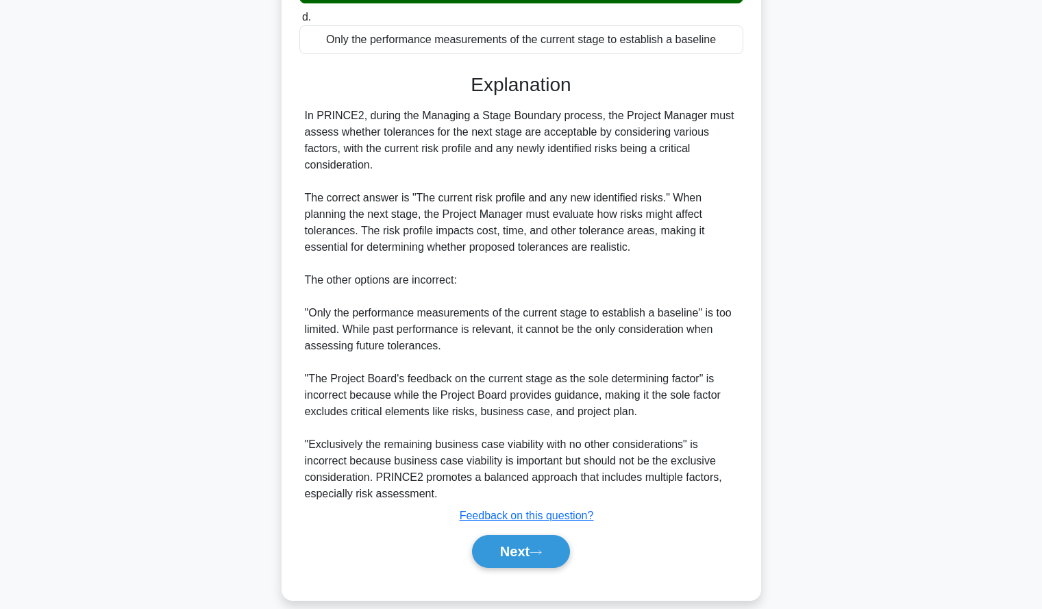
scroll to position [318, 0]
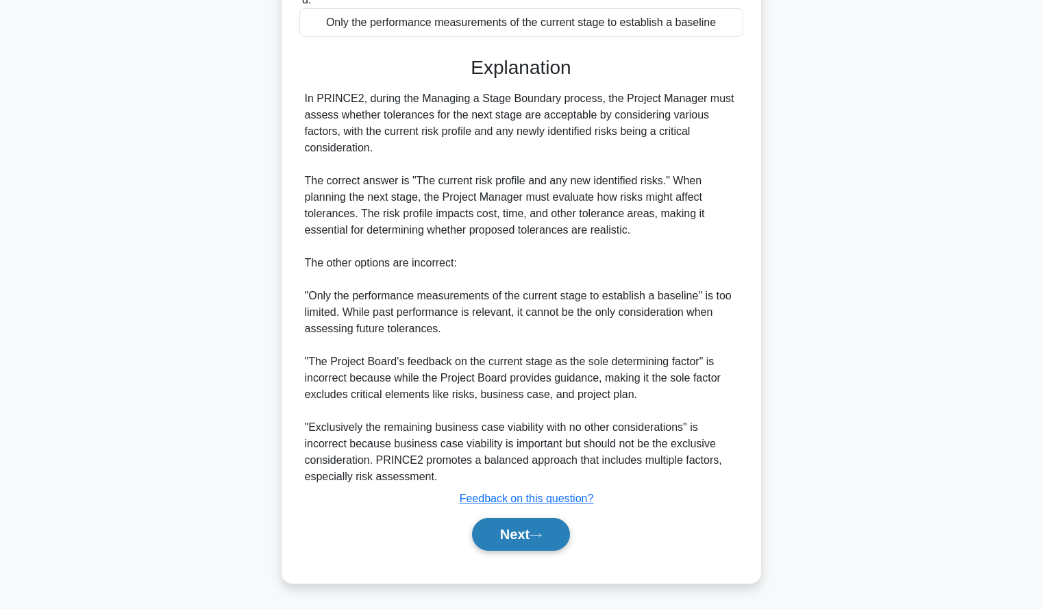
click at [510, 533] on button "Next" at bounding box center [521, 534] width 98 height 33
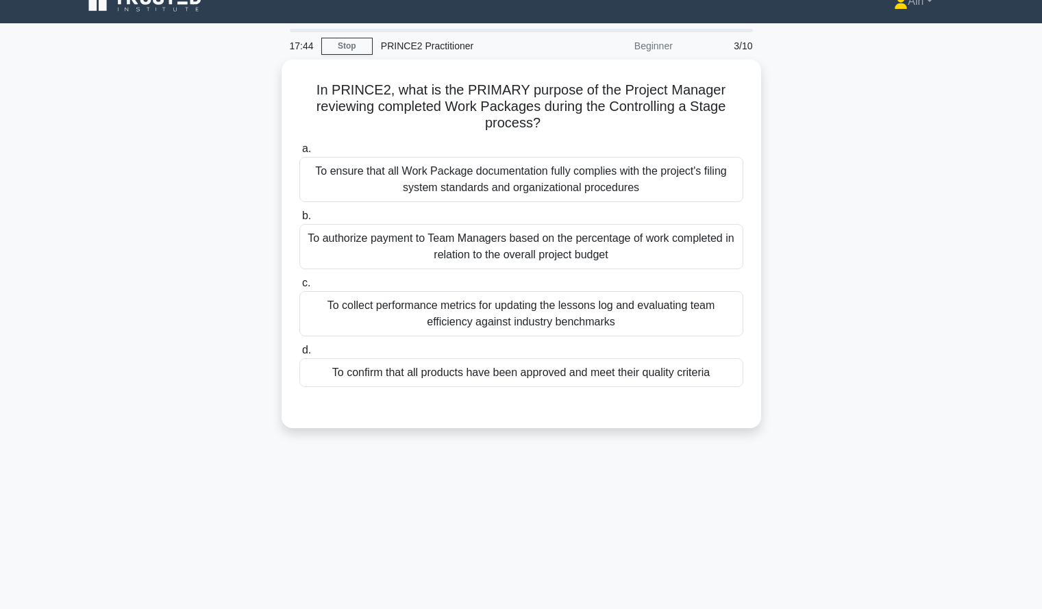
scroll to position [20, 0]
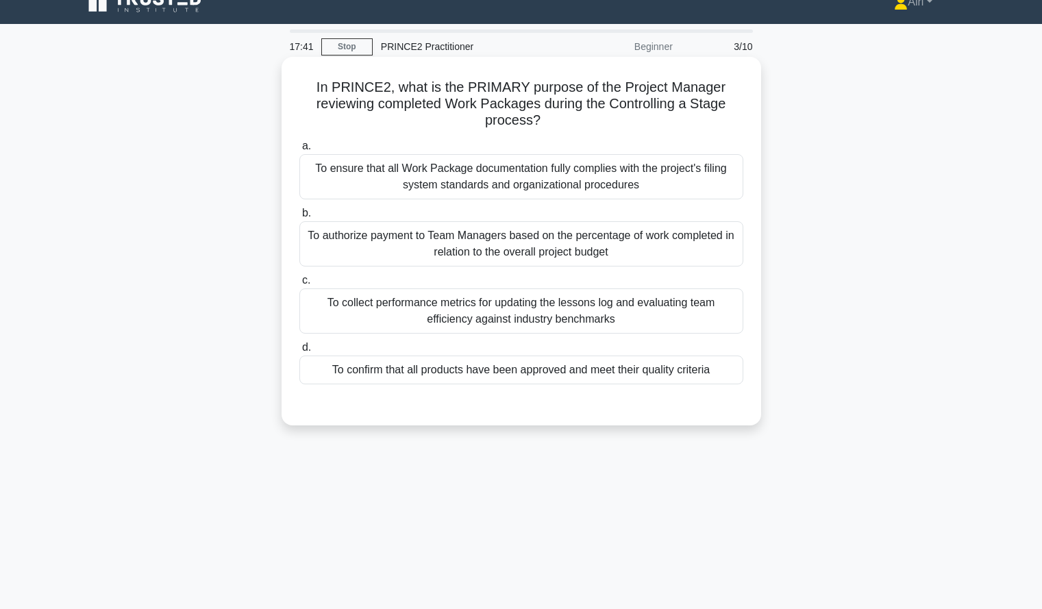
click at [694, 375] on div "To confirm that all products have been approved and meet their quality criteria" at bounding box center [521, 369] width 444 height 29
click at [299, 352] on input "d. To confirm that all products have been approved and meet their quality crite…" at bounding box center [299, 347] width 0 height 9
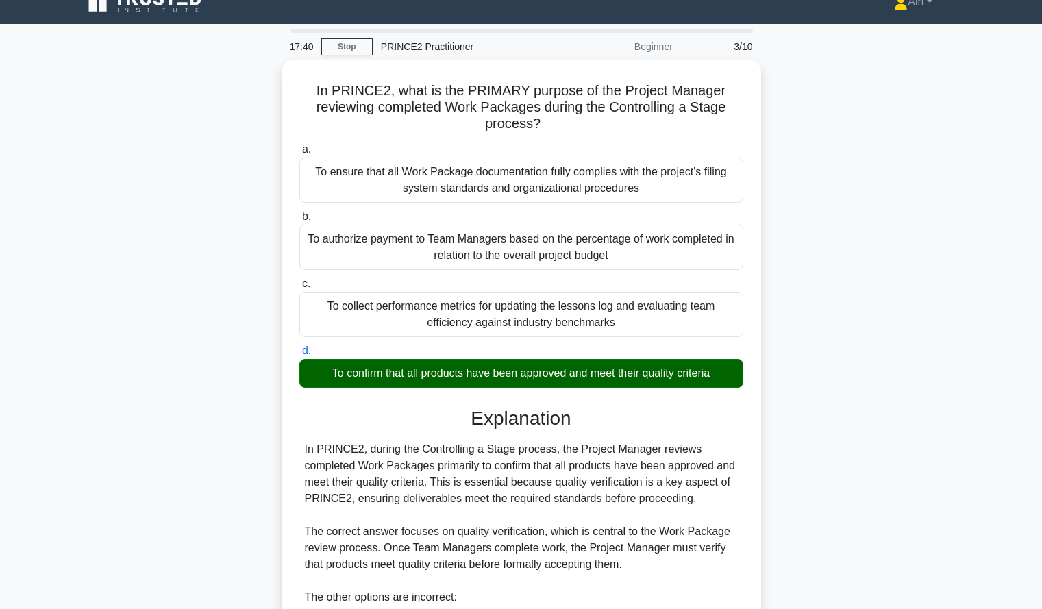
scroll to position [253, 0]
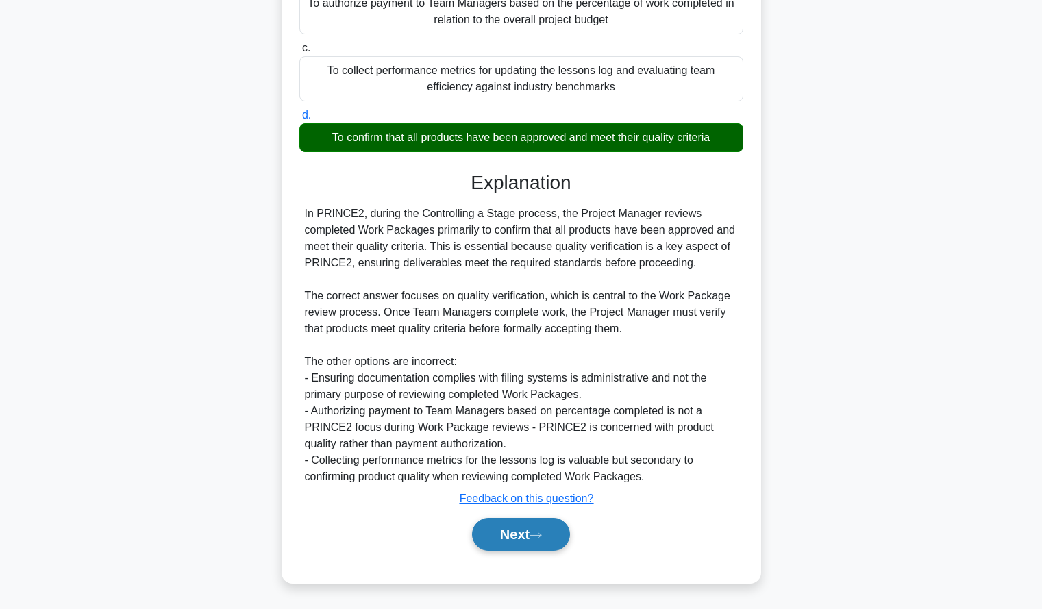
click at [529, 531] on button "Next" at bounding box center [521, 534] width 98 height 33
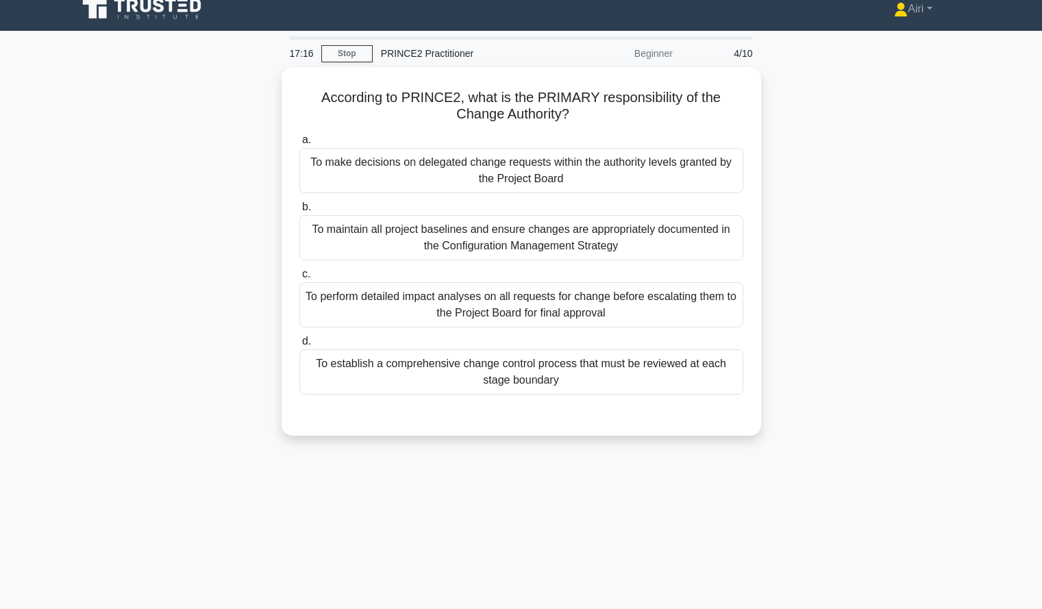
scroll to position [14, 0]
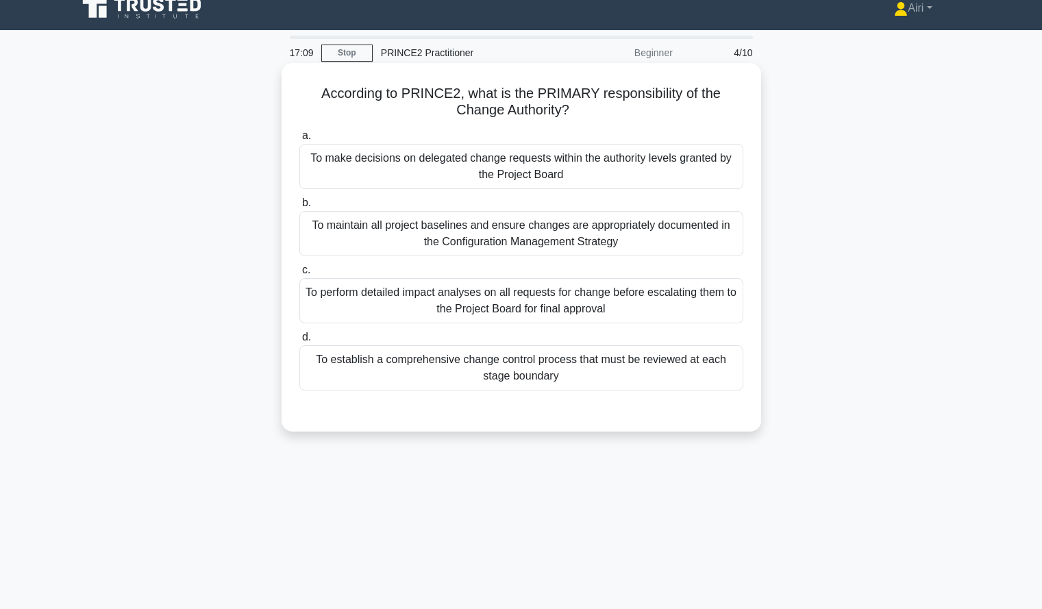
click at [714, 166] on div "To make decisions on delegated change requests within the authority levels gran…" at bounding box center [521, 166] width 444 height 45
click at [299, 140] on input "a. To make decisions on delegated change requests within the authority levels g…" at bounding box center [299, 135] width 0 height 9
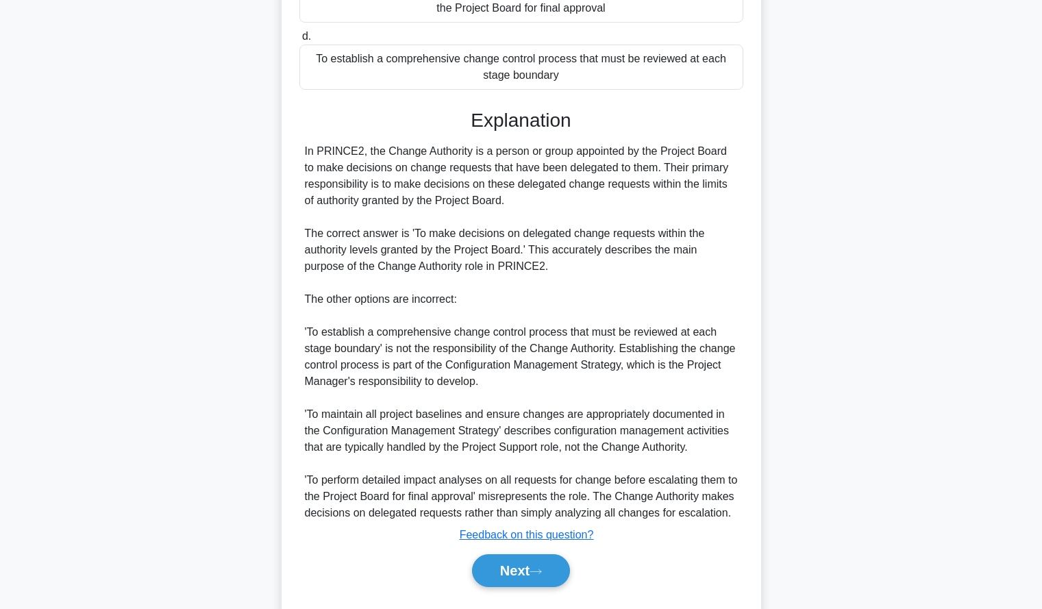
scroll to position [351, 0]
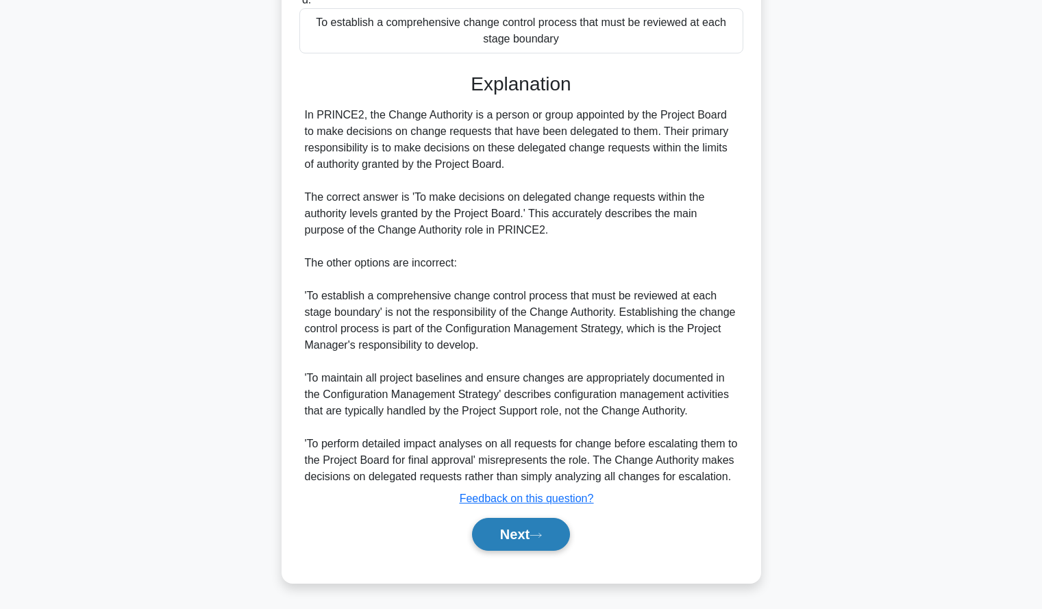
click at [494, 522] on button "Next" at bounding box center [521, 534] width 98 height 33
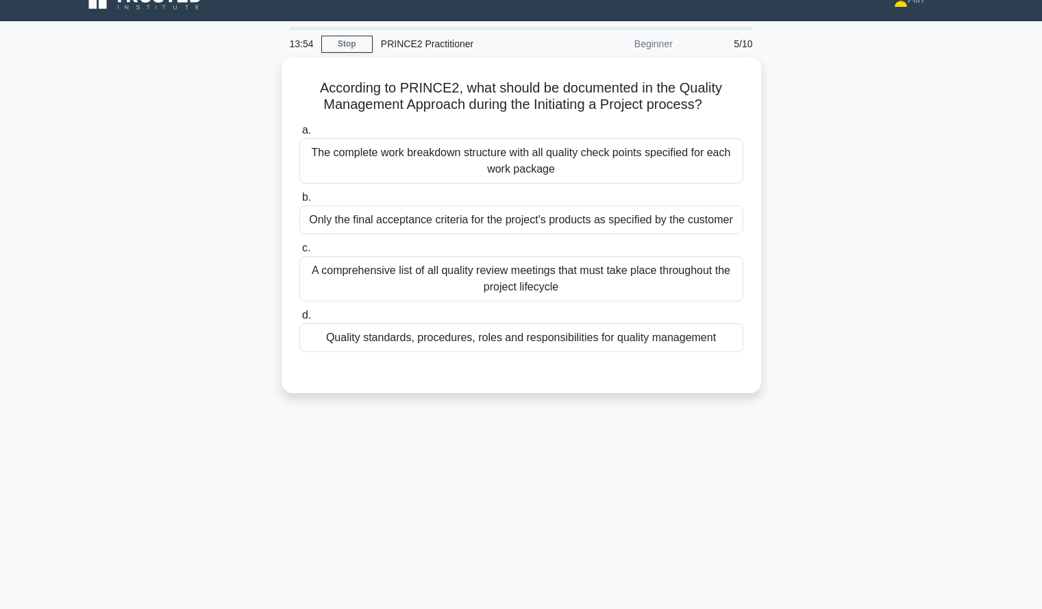
scroll to position [25, 0]
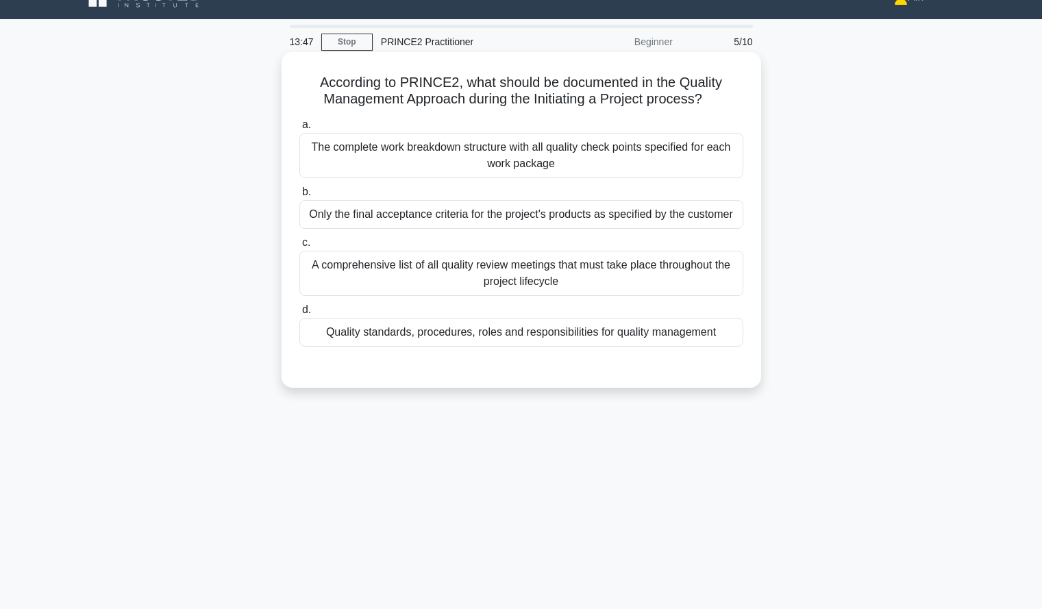
click at [682, 333] on div "Quality standards, procedures, roles and responsibilities for quality management" at bounding box center [521, 332] width 444 height 29
click at [299, 314] on input "d. Quality standards, procedures, roles and responsibilities for quality manage…" at bounding box center [299, 309] width 0 height 9
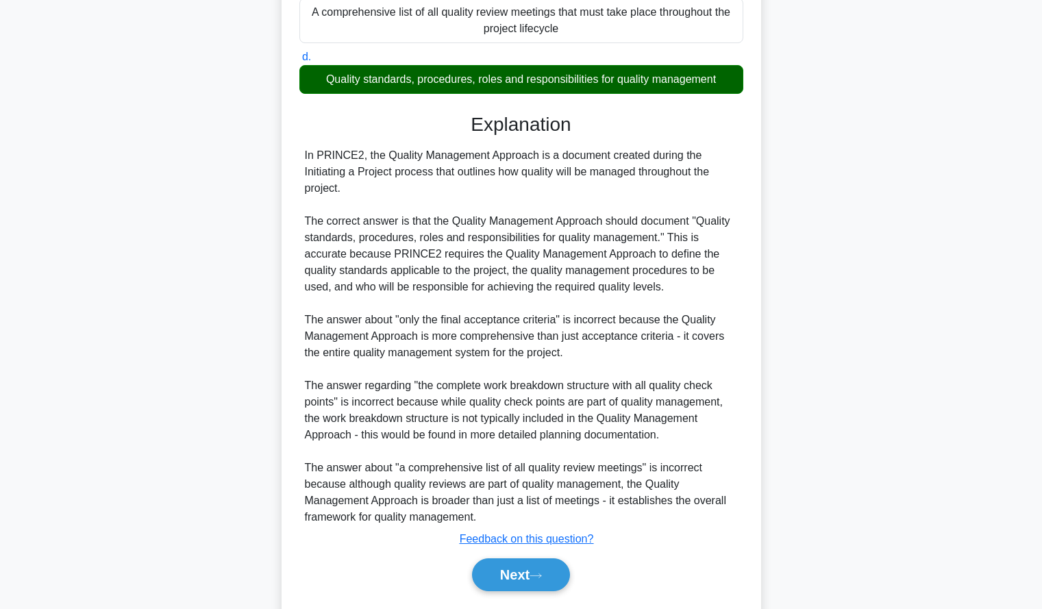
scroll to position [318, 0]
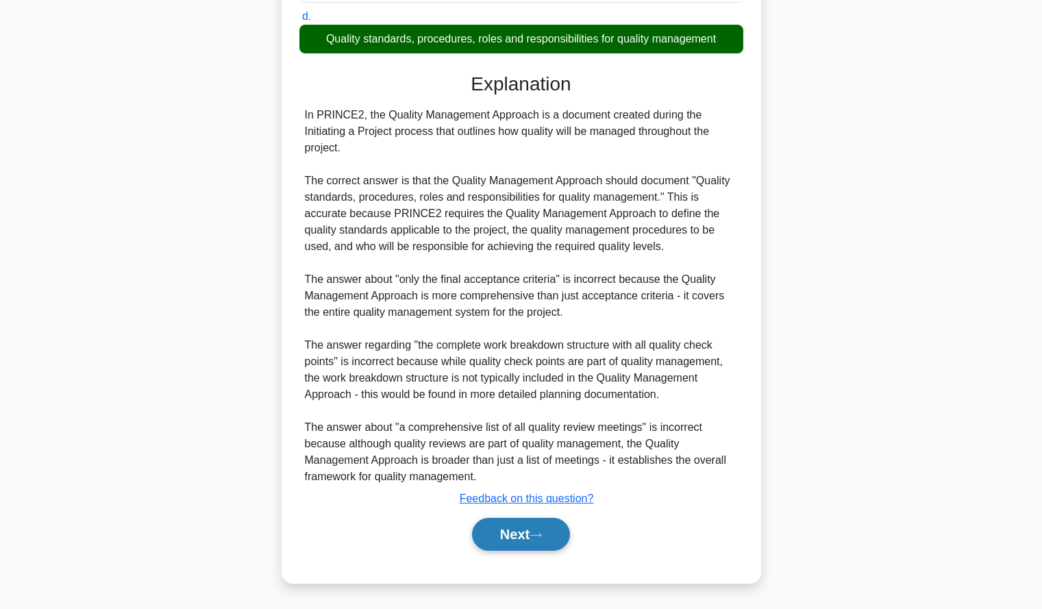
click at [508, 531] on button "Next" at bounding box center [521, 534] width 98 height 33
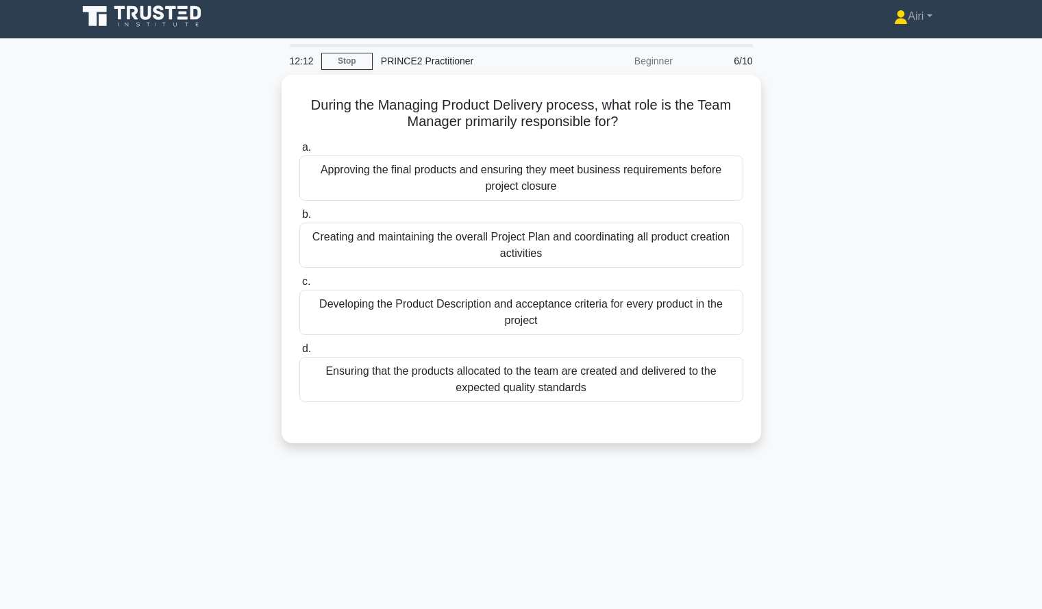
scroll to position [11, 0]
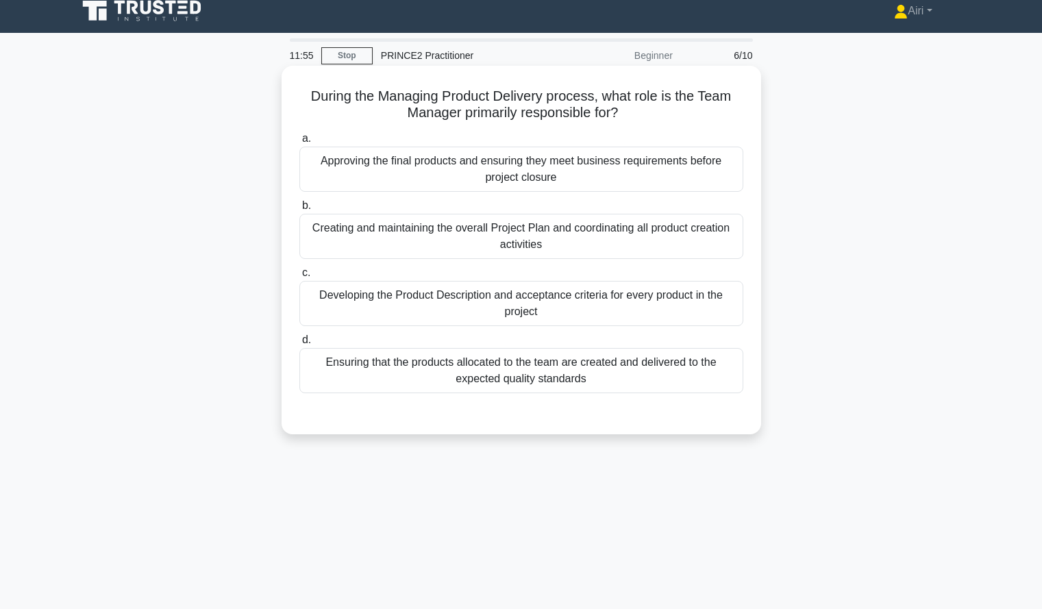
click at [702, 383] on div "Ensuring that the products allocated to the team are created and delivered to t…" at bounding box center [521, 370] width 444 height 45
click at [299, 344] on input "d. Ensuring that the products allocated to the team are created and delivered t…" at bounding box center [299, 340] width 0 height 9
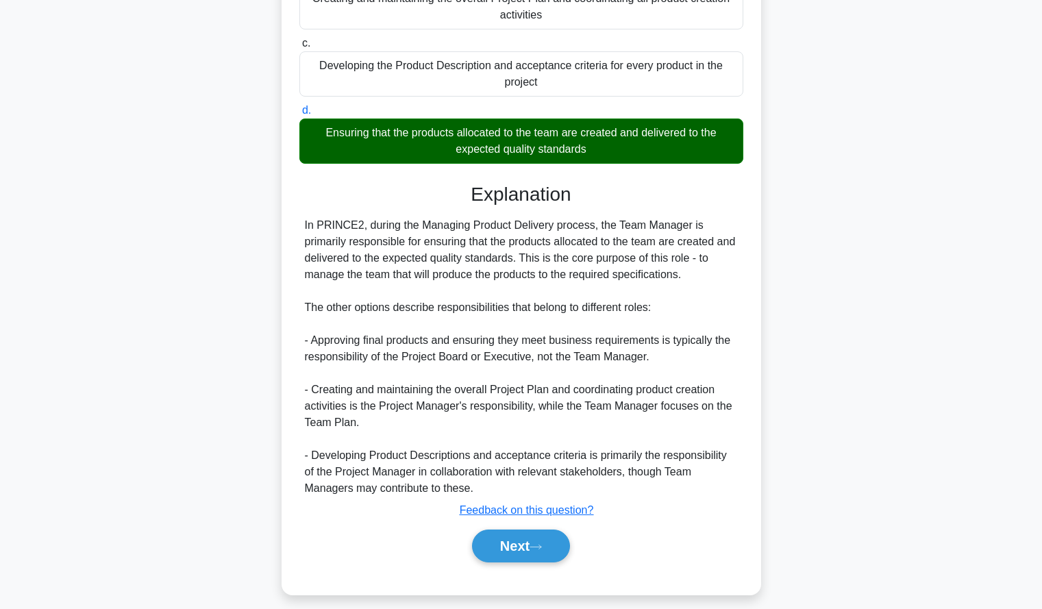
scroll to position [242, 0]
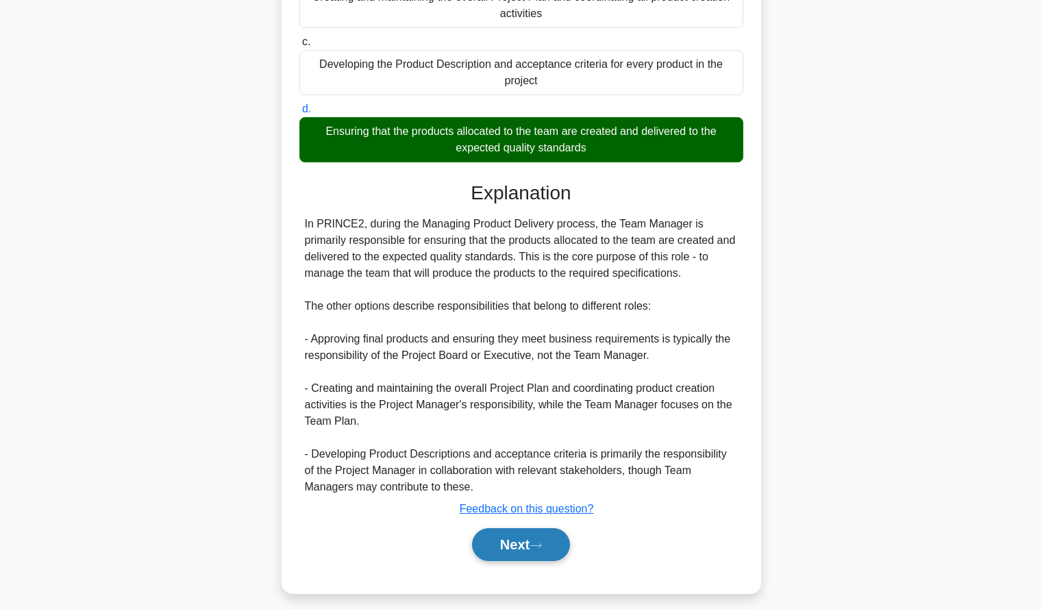
click at [540, 540] on button "Next" at bounding box center [521, 544] width 98 height 33
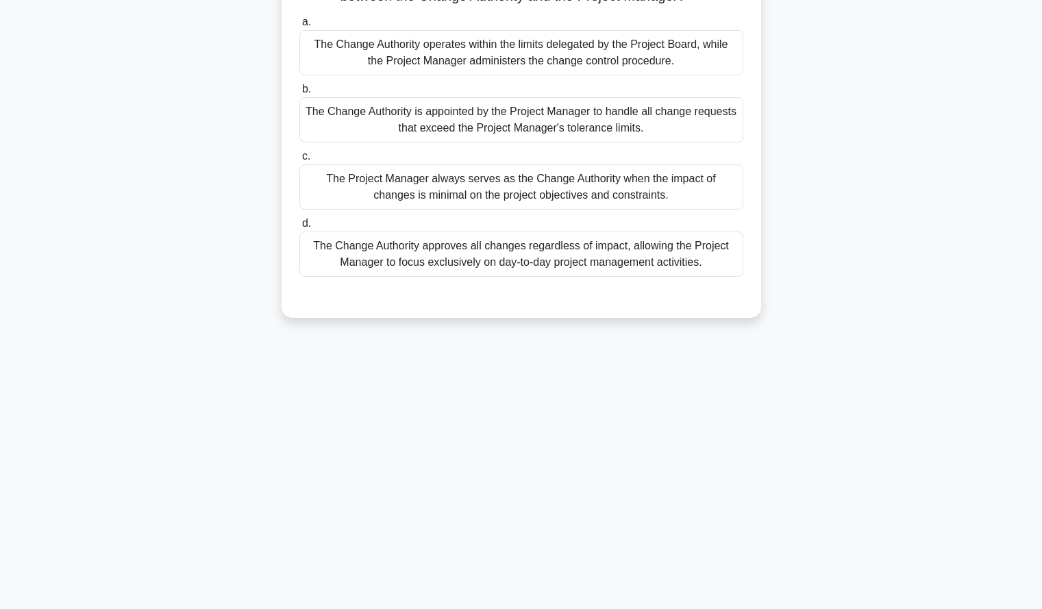
scroll to position [0, 0]
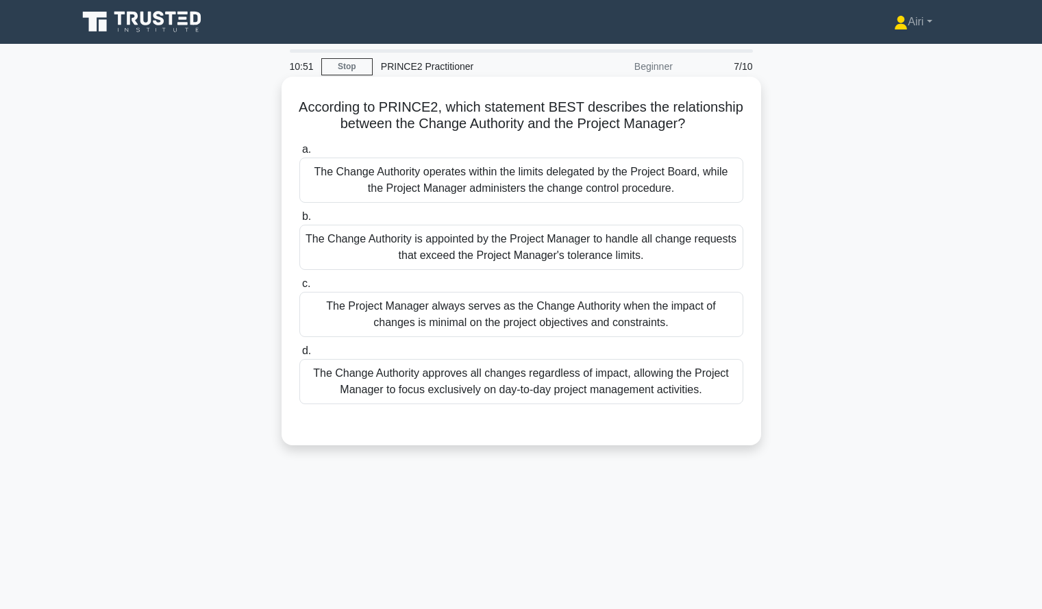
click at [722, 190] on div "The Change Authority operates within the limits delegated by the Project Board,…" at bounding box center [521, 179] width 444 height 45
click at [299, 154] on input "a. The Change Authority operates within the limits delegated by the Project Boa…" at bounding box center [299, 149] width 0 height 9
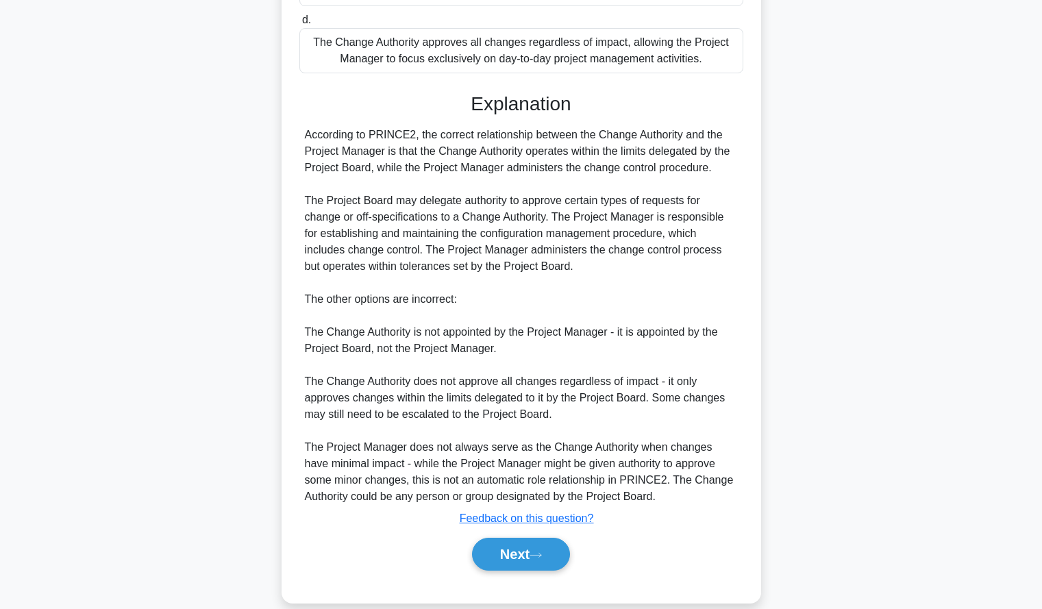
scroll to position [351, 0]
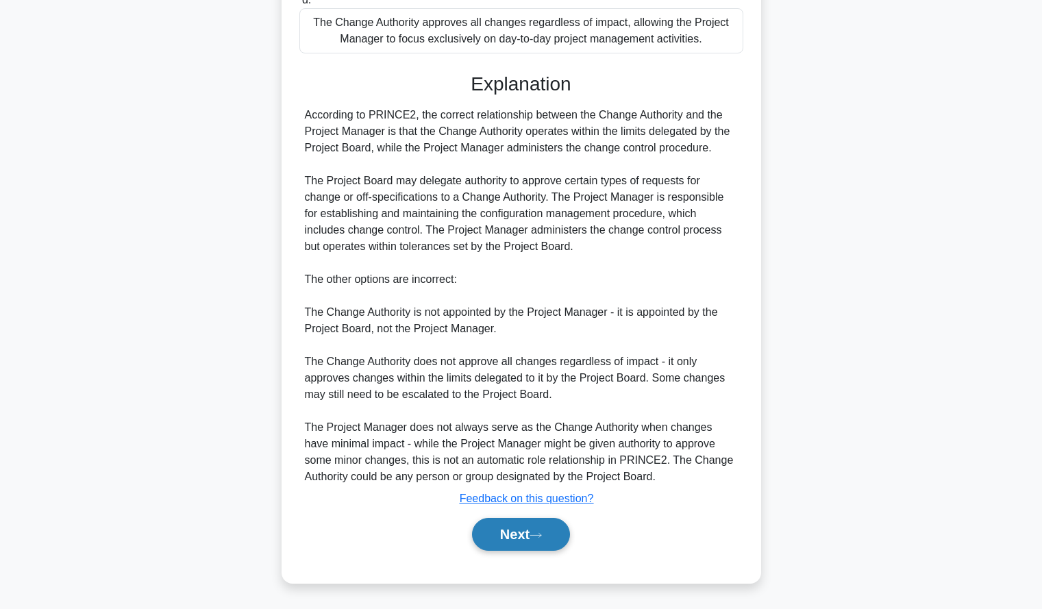
click at [490, 531] on button "Next" at bounding box center [521, 534] width 98 height 33
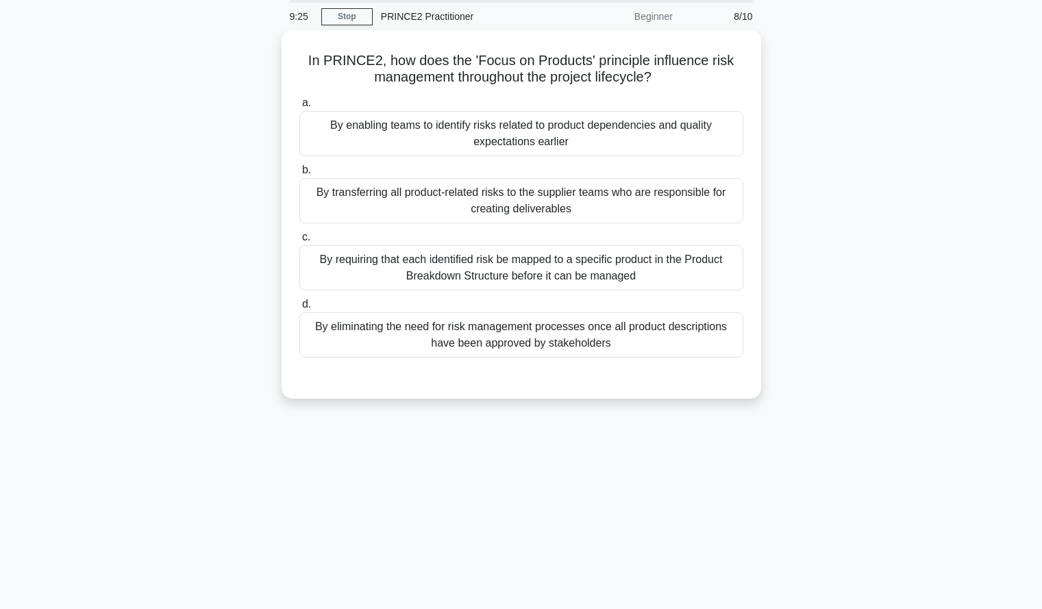
scroll to position [0, 0]
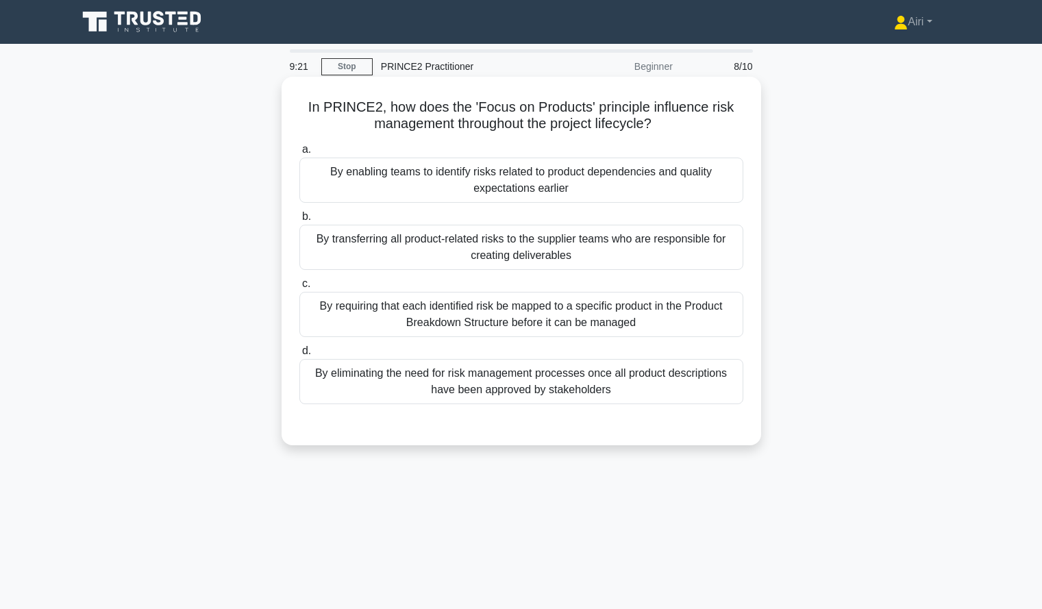
click at [714, 181] on div "By enabling teams to identify risks related to product dependencies and quality…" at bounding box center [521, 179] width 444 height 45
click at [299, 154] on input "a. By enabling teams to identify risks related to product dependencies and qual…" at bounding box center [299, 149] width 0 height 9
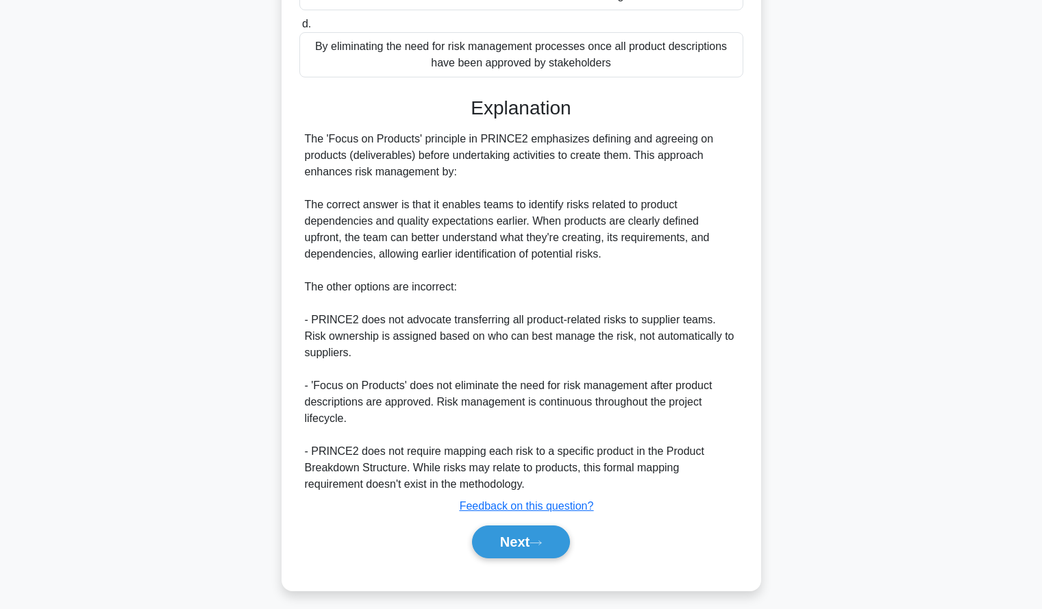
scroll to position [335, 0]
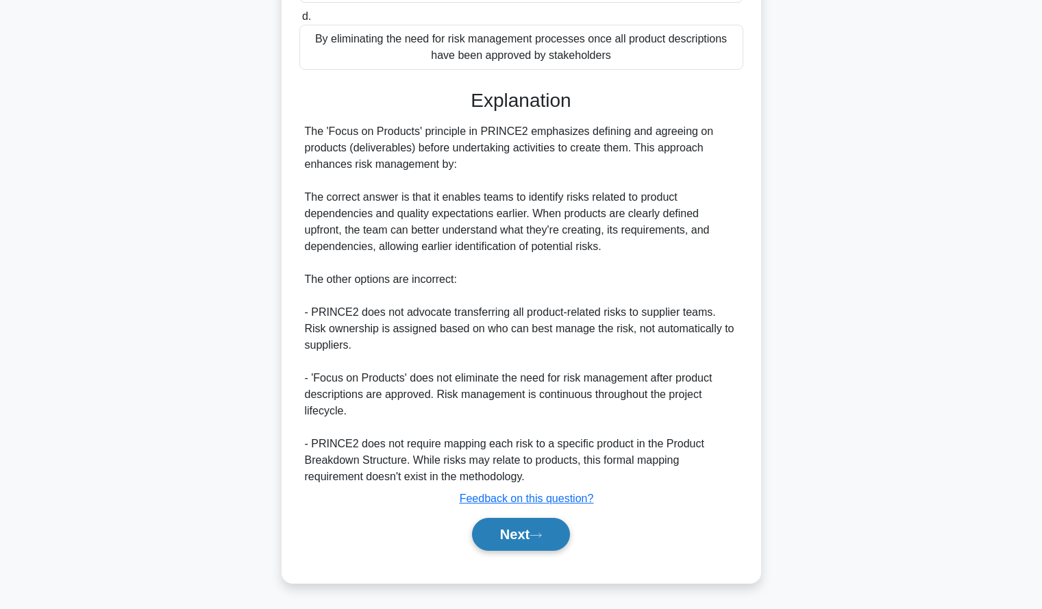
click at [489, 529] on button "Next" at bounding box center [521, 534] width 98 height 33
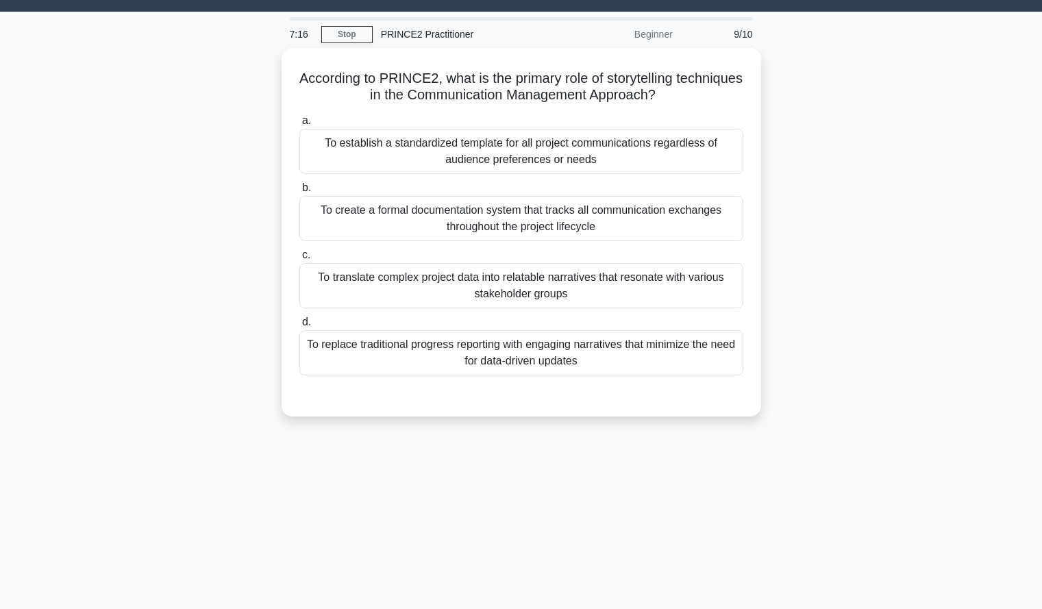
scroll to position [33, 0]
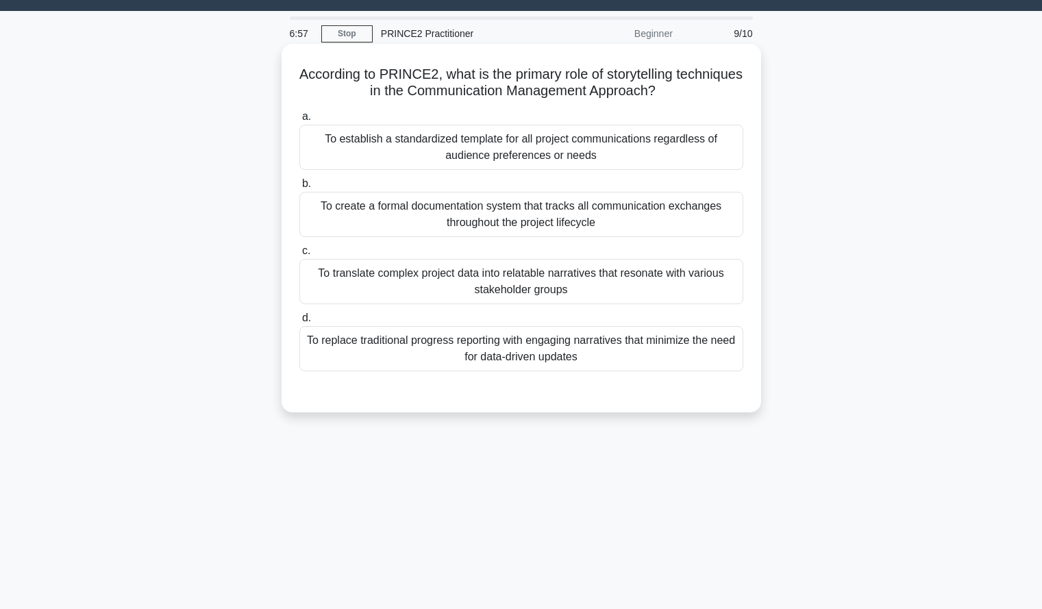
click at [718, 290] on div "To translate complex project data into relatable narratives that resonate with …" at bounding box center [521, 281] width 444 height 45
click at [299, 255] on input "c. To translate complex project data into relatable narratives that resonate wi…" at bounding box center [299, 251] width 0 height 9
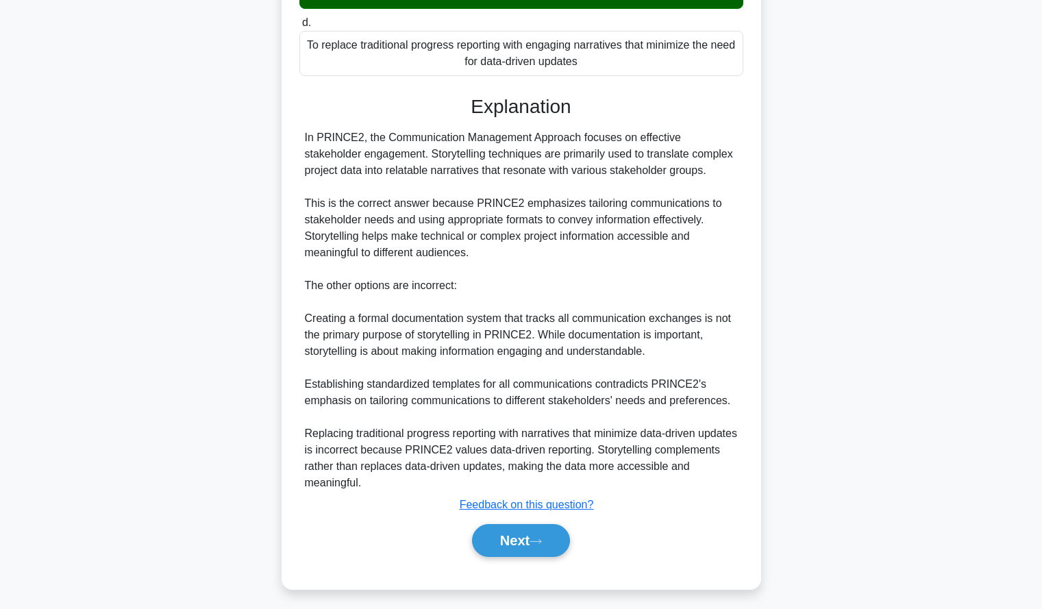
scroll to position [335, 0]
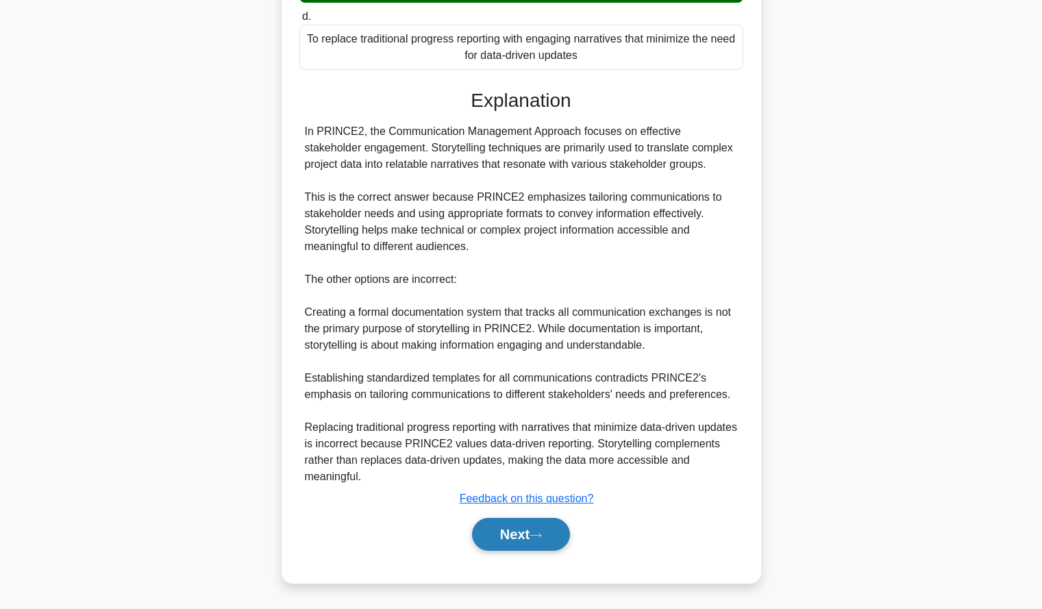
click at [496, 527] on button "Next" at bounding box center [521, 534] width 98 height 33
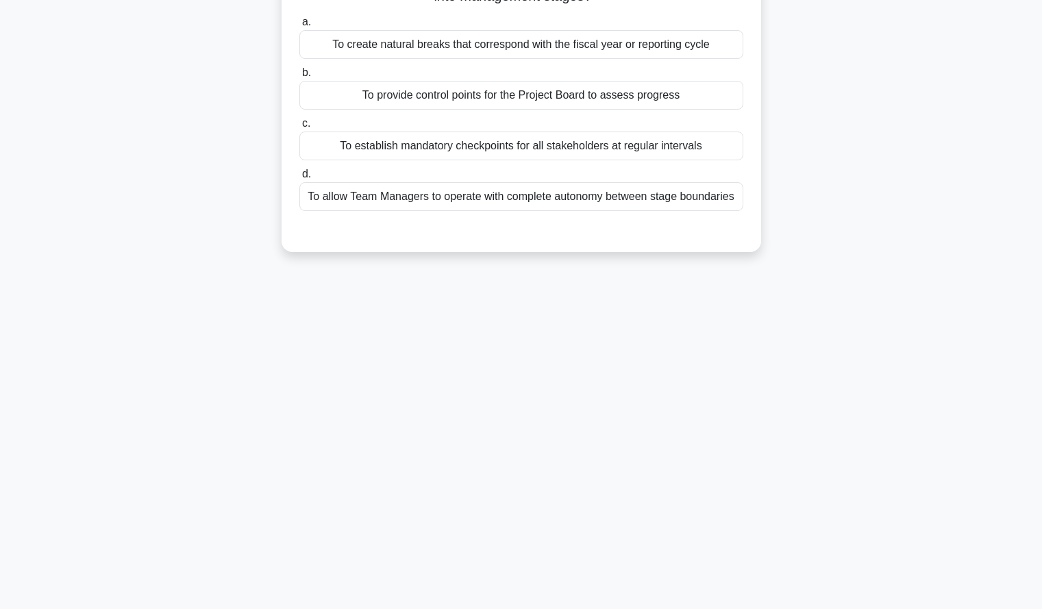
scroll to position [0, 0]
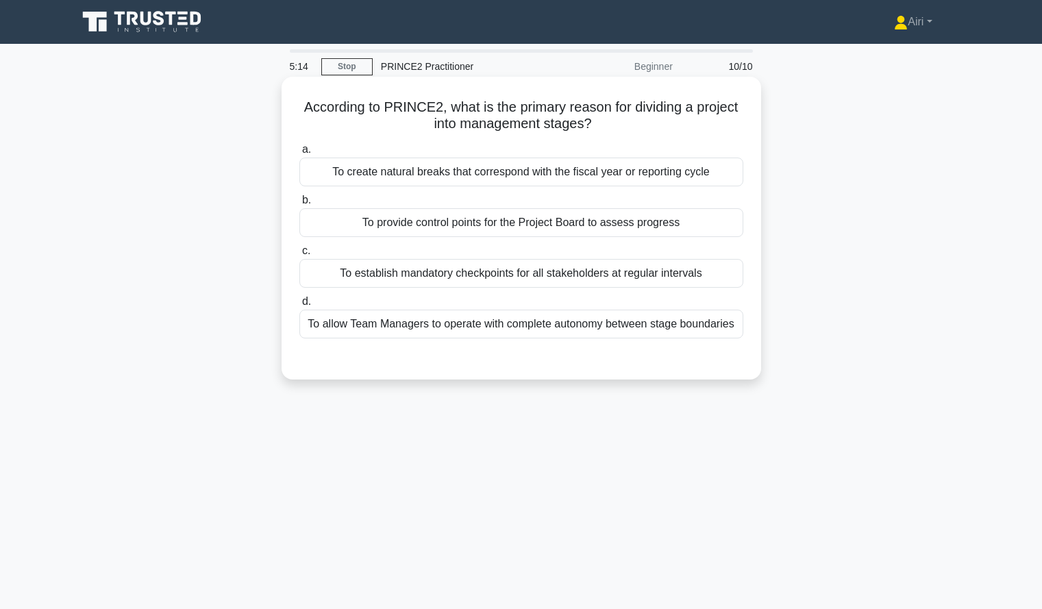
click at [717, 225] on div "To provide control points for the Project Board to assess progress" at bounding box center [521, 222] width 444 height 29
click at [299, 205] on input "b. To provide control points for the Project Board to assess progress" at bounding box center [299, 200] width 0 height 9
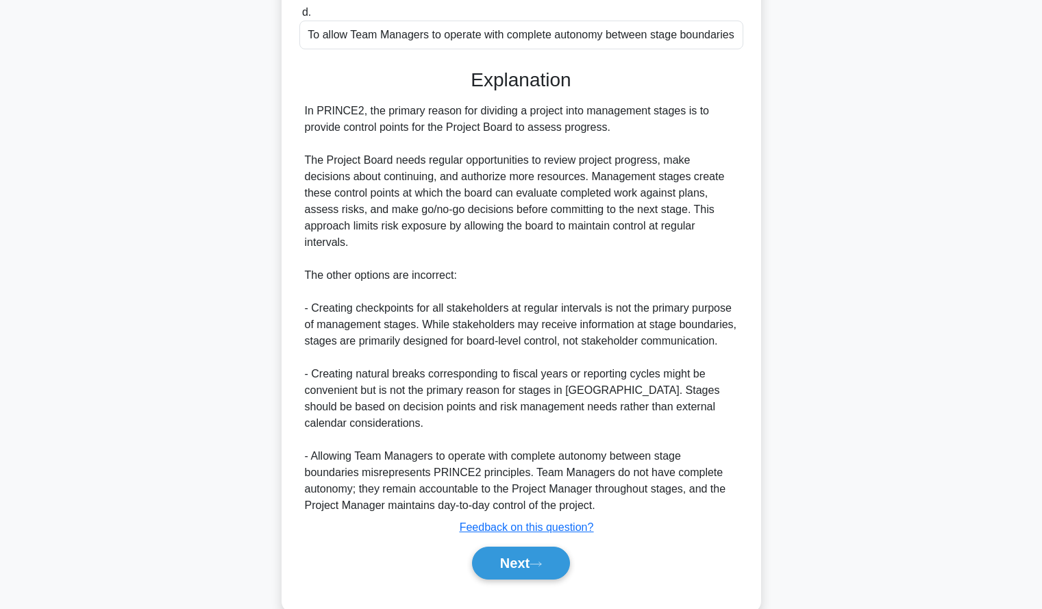
scroll to position [302, 0]
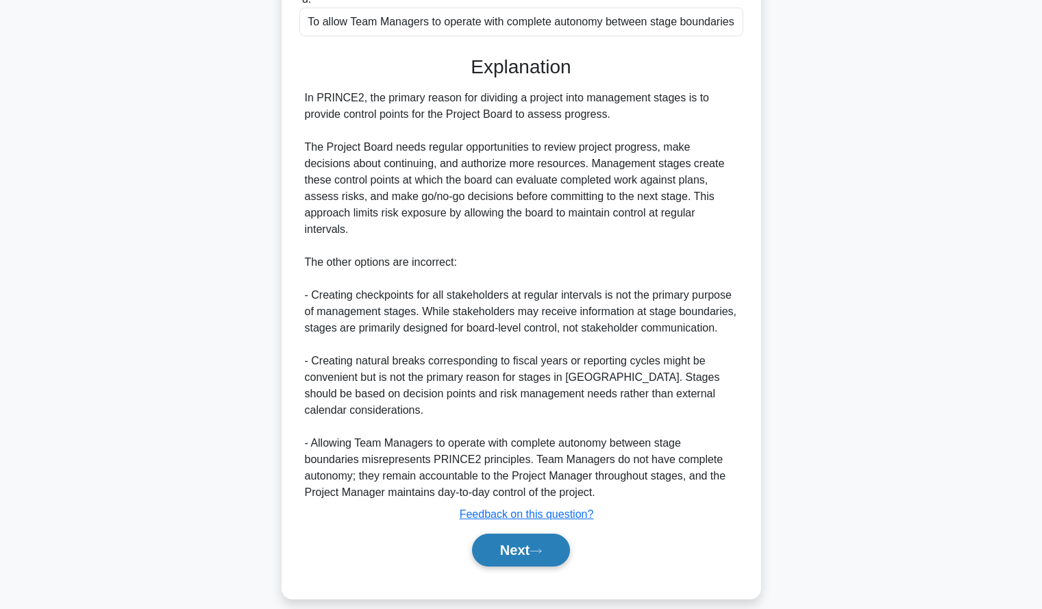
click at [499, 533] on button "Next" at bounding box center [521, 549] width 98 height 33
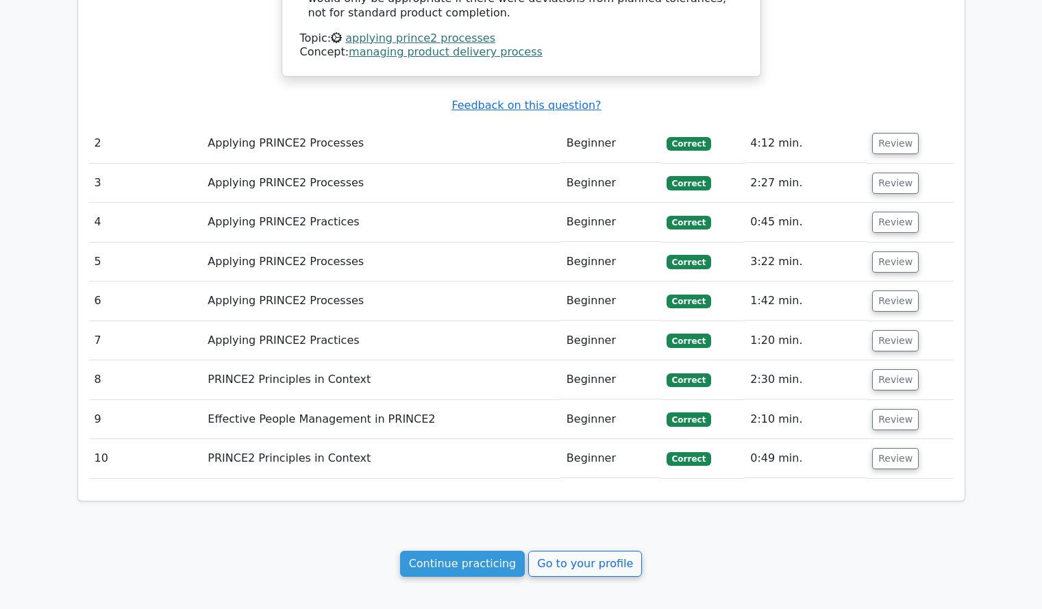
scroll to position [1522, 0]
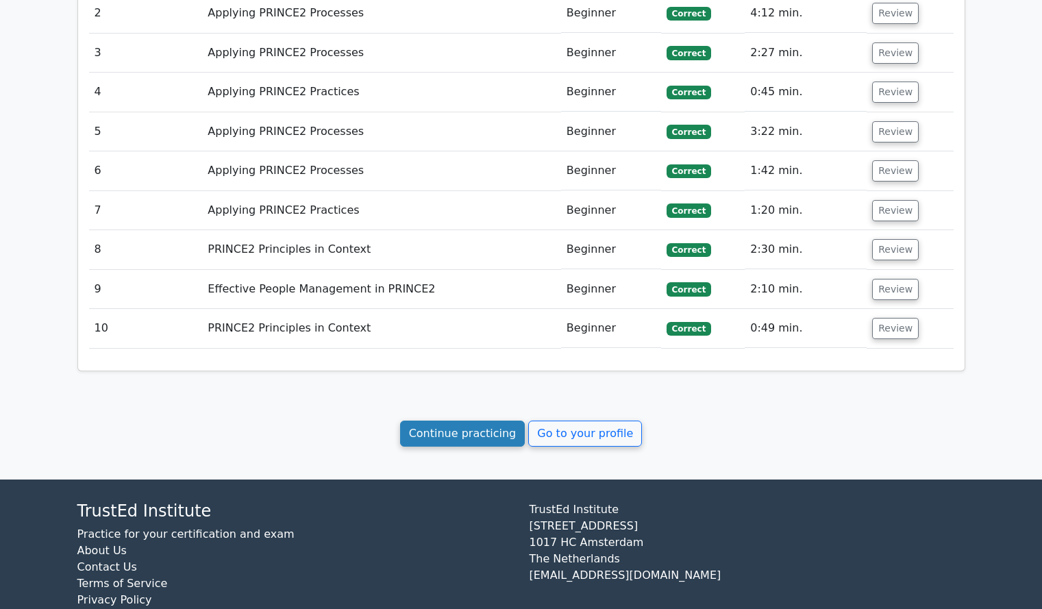
click at [485, 420] on link "Continue practicing" at bounding box center [462, 433] width 125 height 26
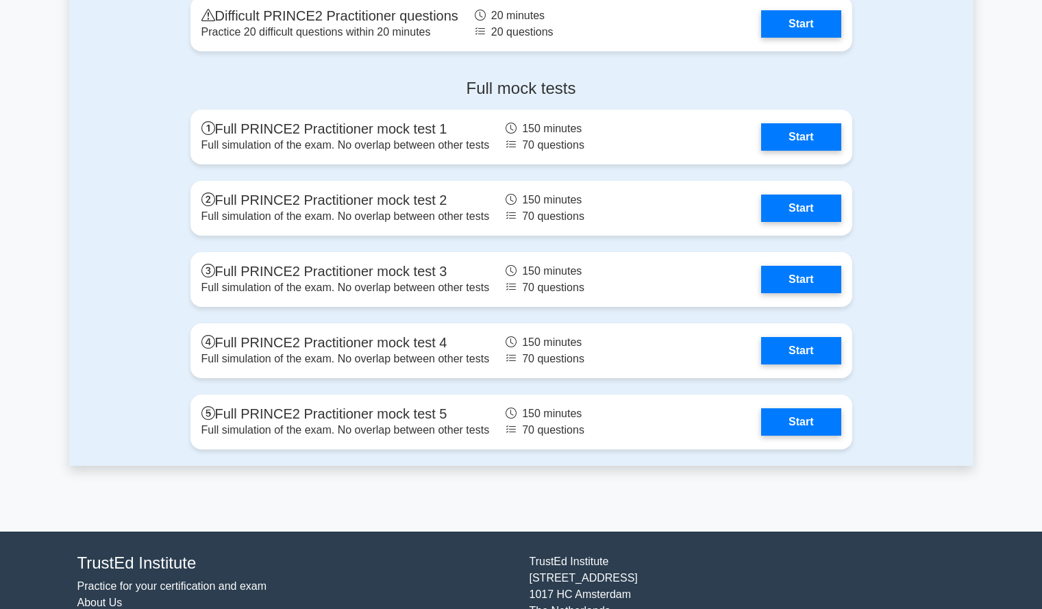
scroll to position [1195, 0]
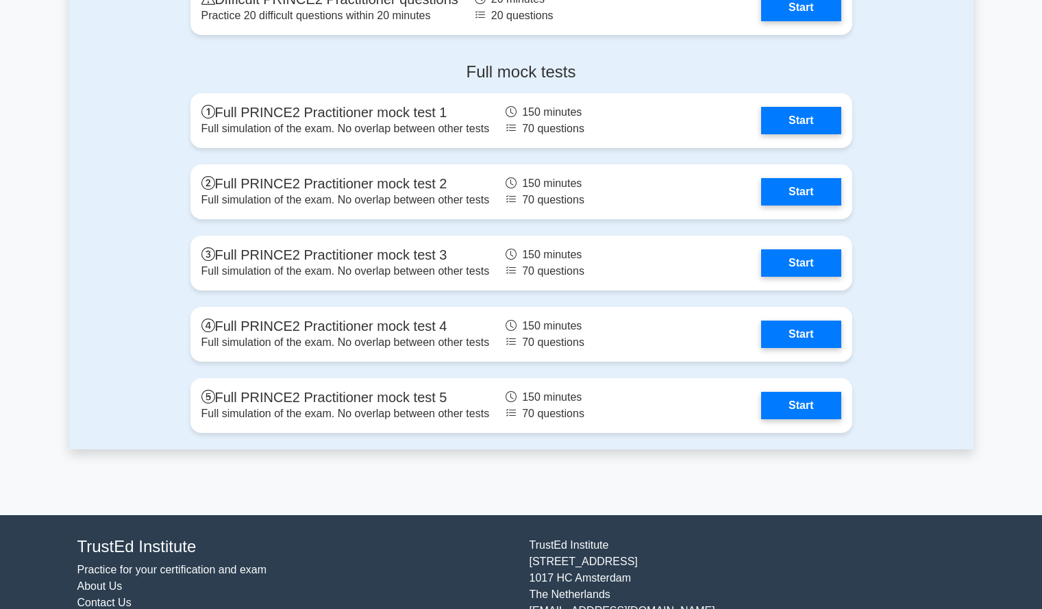
click at [142, 404] on div "Full mock tests Full PRINCE2 Practitioner mock test 1 Full simulation of the ex…" at bounding box center [521, 250] width 904 height 398
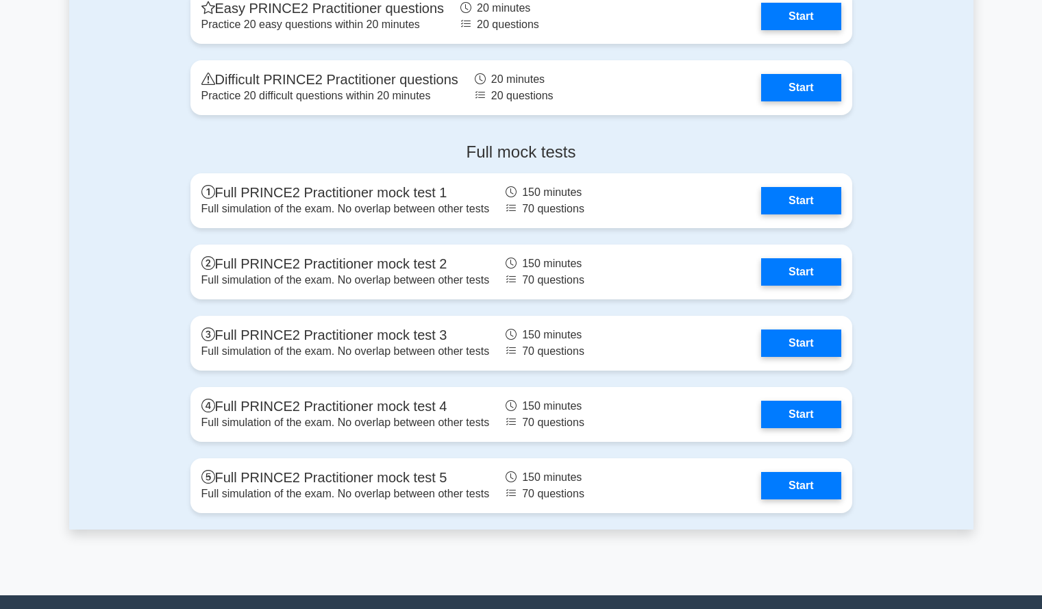
scroll to position [1250, 0]
